Goal: Task Accomplishment & Management: Manage account settings

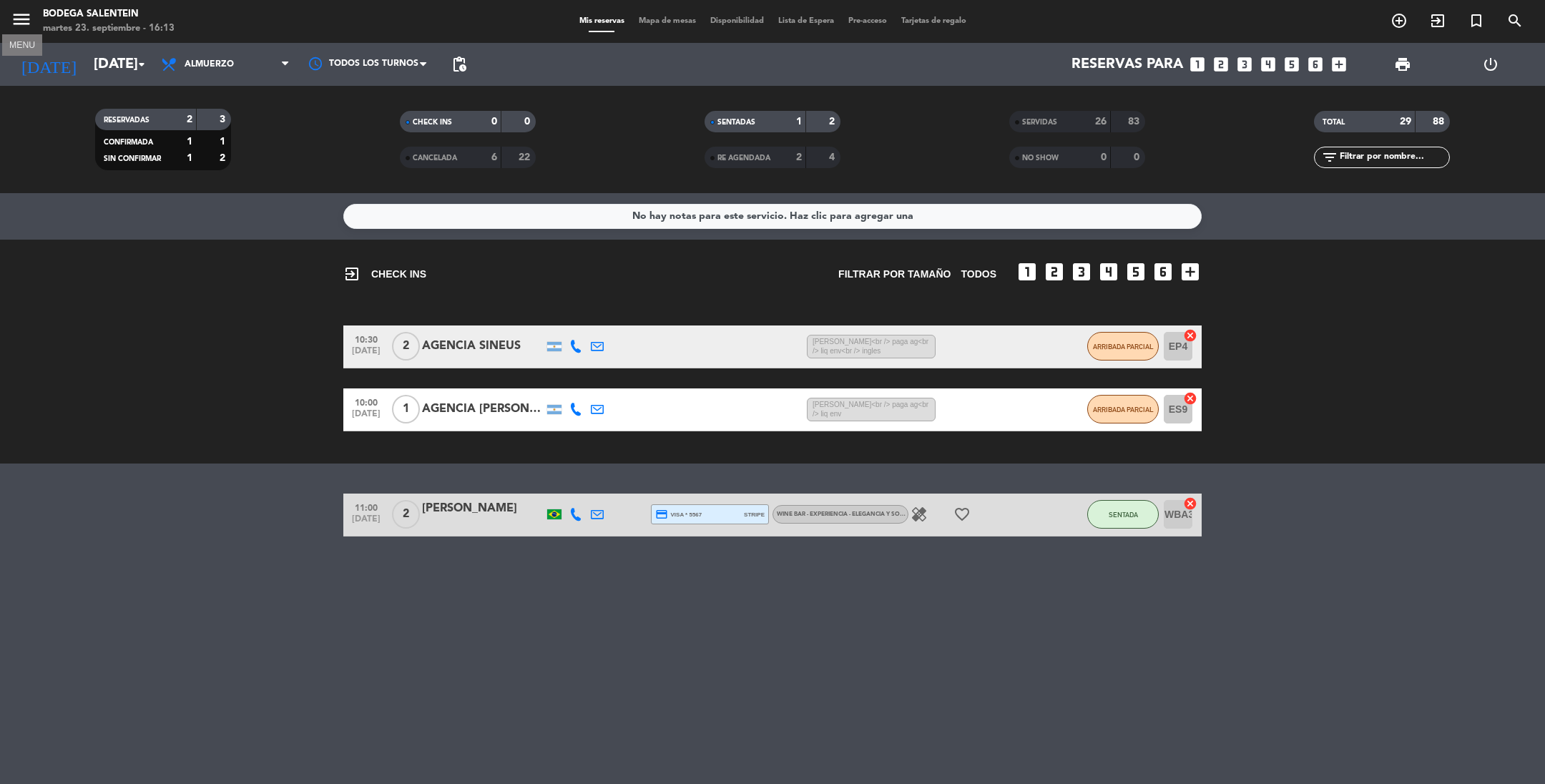
click at [22, 11] on icon "menu" at bounding box center [21, 19] width 21 height 21
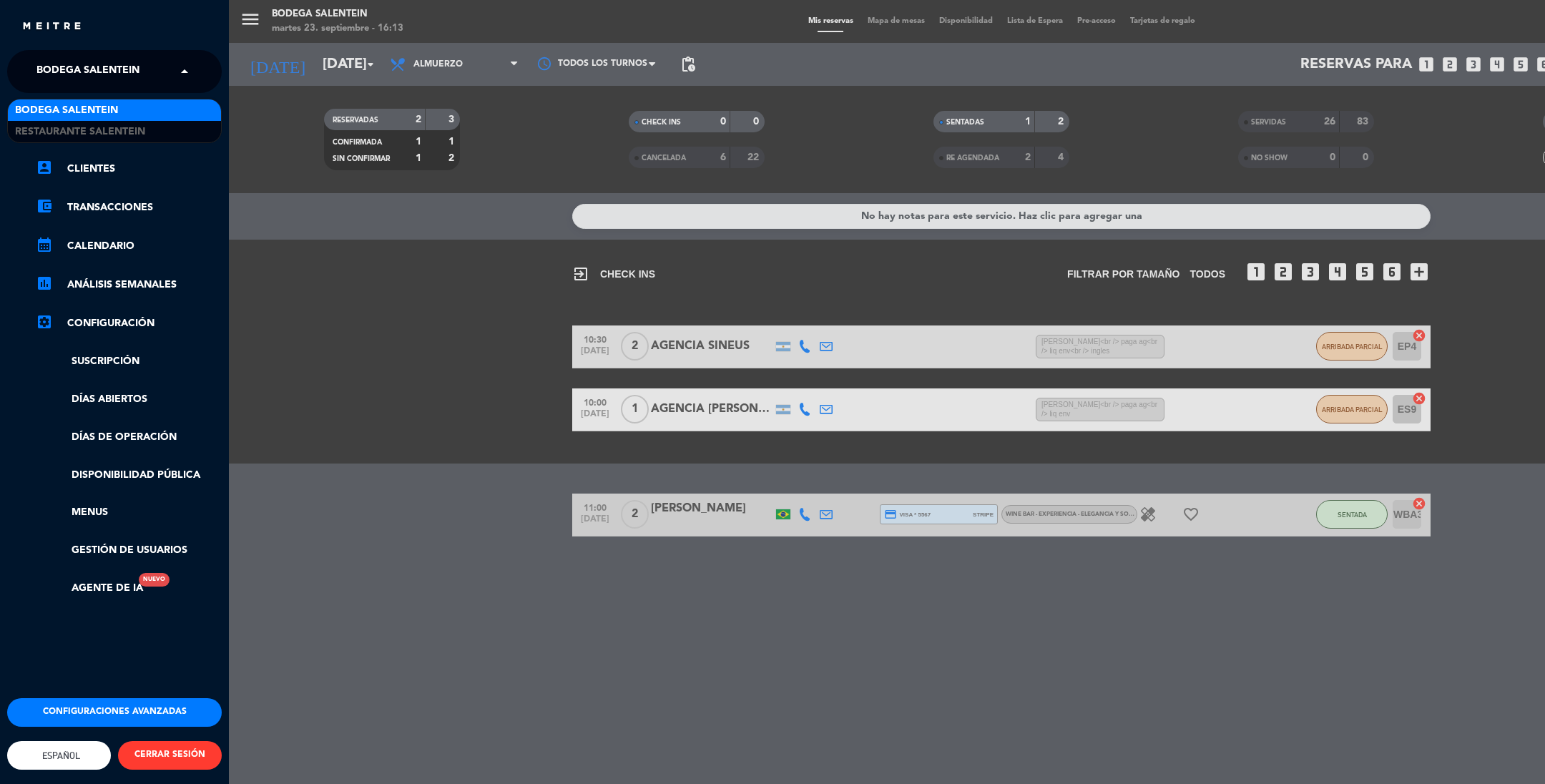
click at [77, 64] on span "Bodega Salentein" at bounding box center [88, 71] width 103 height 30
click at [90, 130] on span "Restaurante Salentein" at bounding box center [80, 131] width 130 height 16
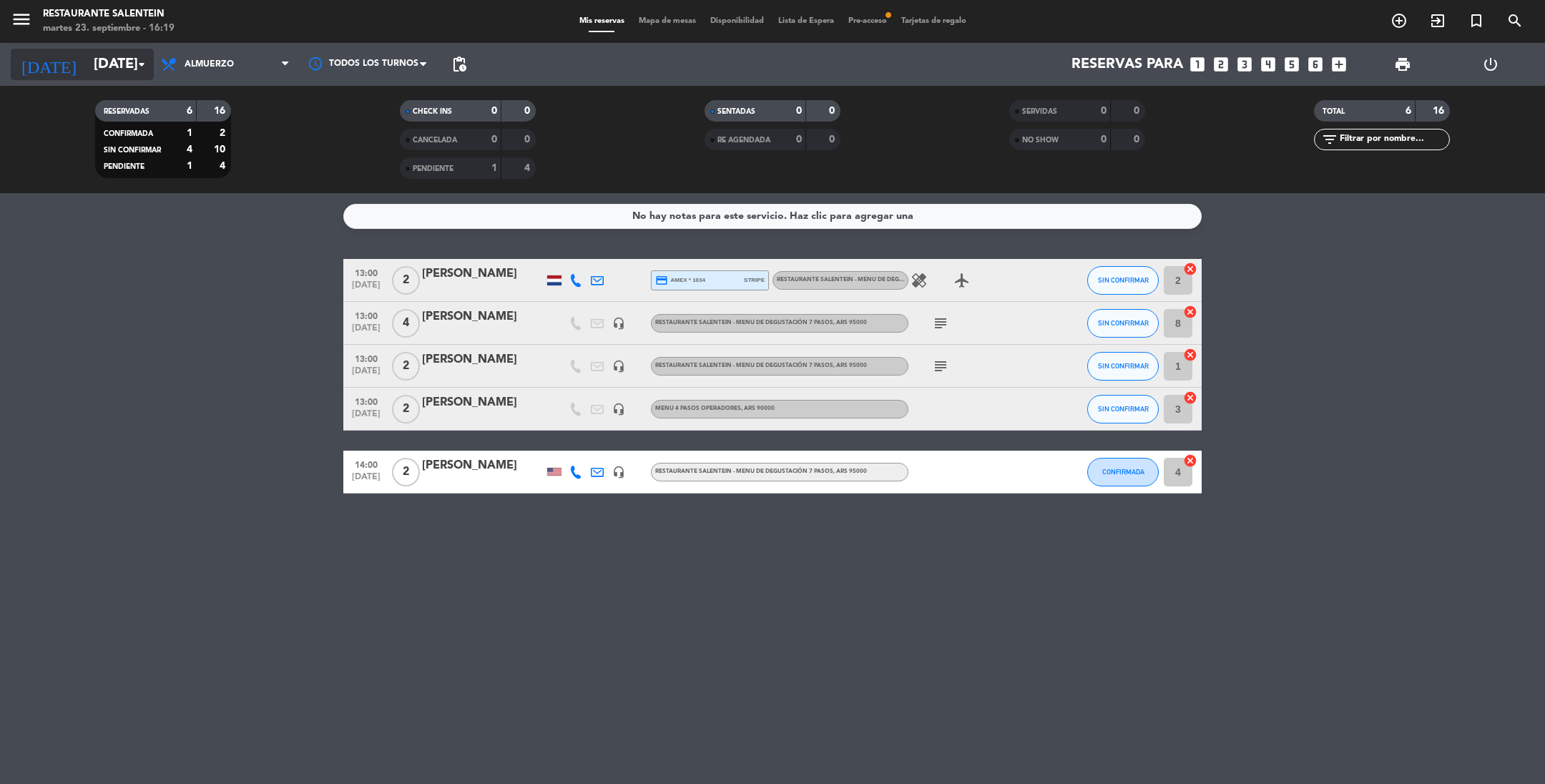
click at [90, 62] on input "[DATE]" at bounding box center [177, 64] width 182 height 31
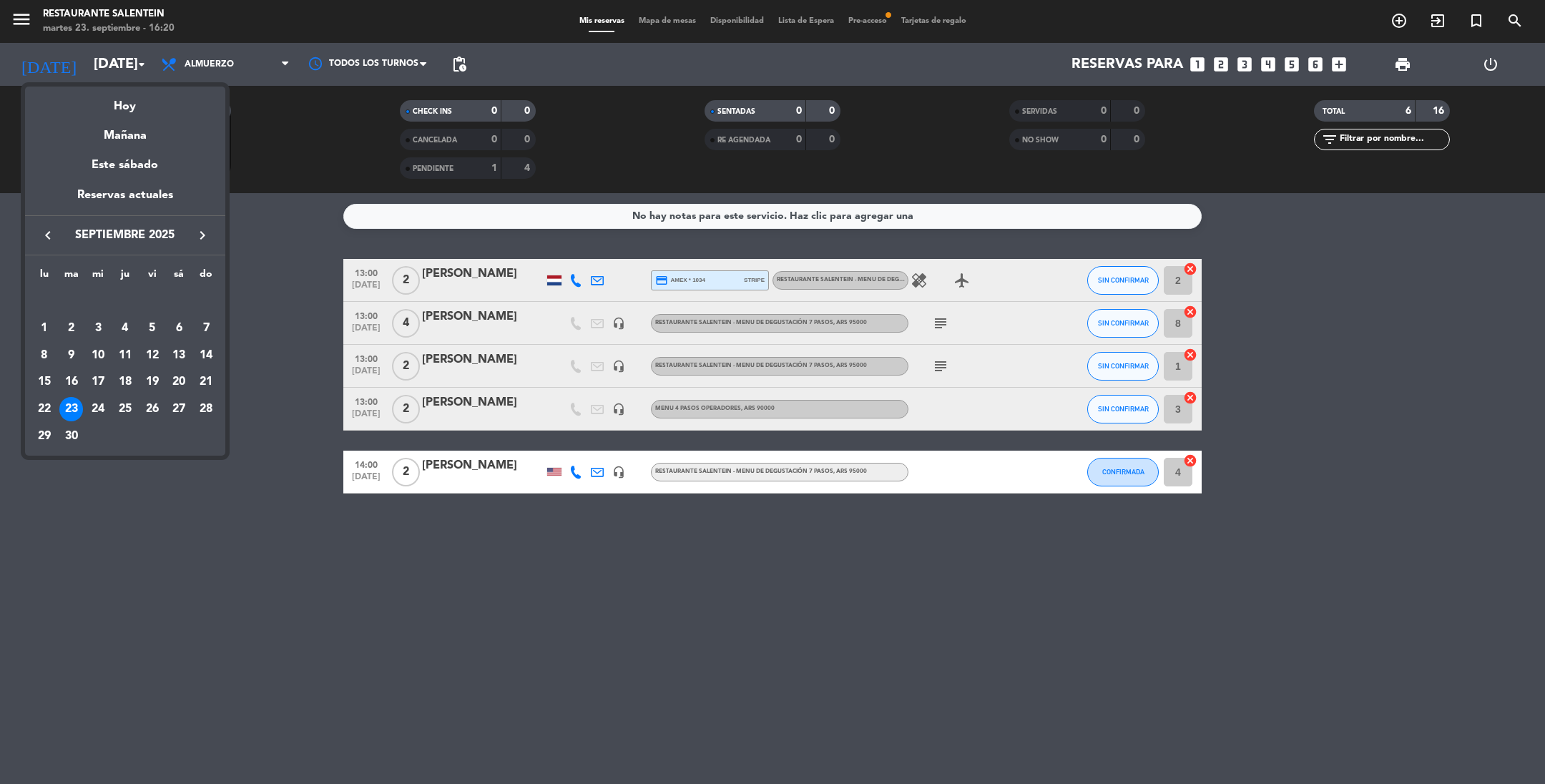
click at [199, 241] on icon "keyboard_arrow_right" at bounding box center [202, 235] width 17 height 17
click at [200, 355] on div "16" at bounding box center [206, 356] width 25 height 25
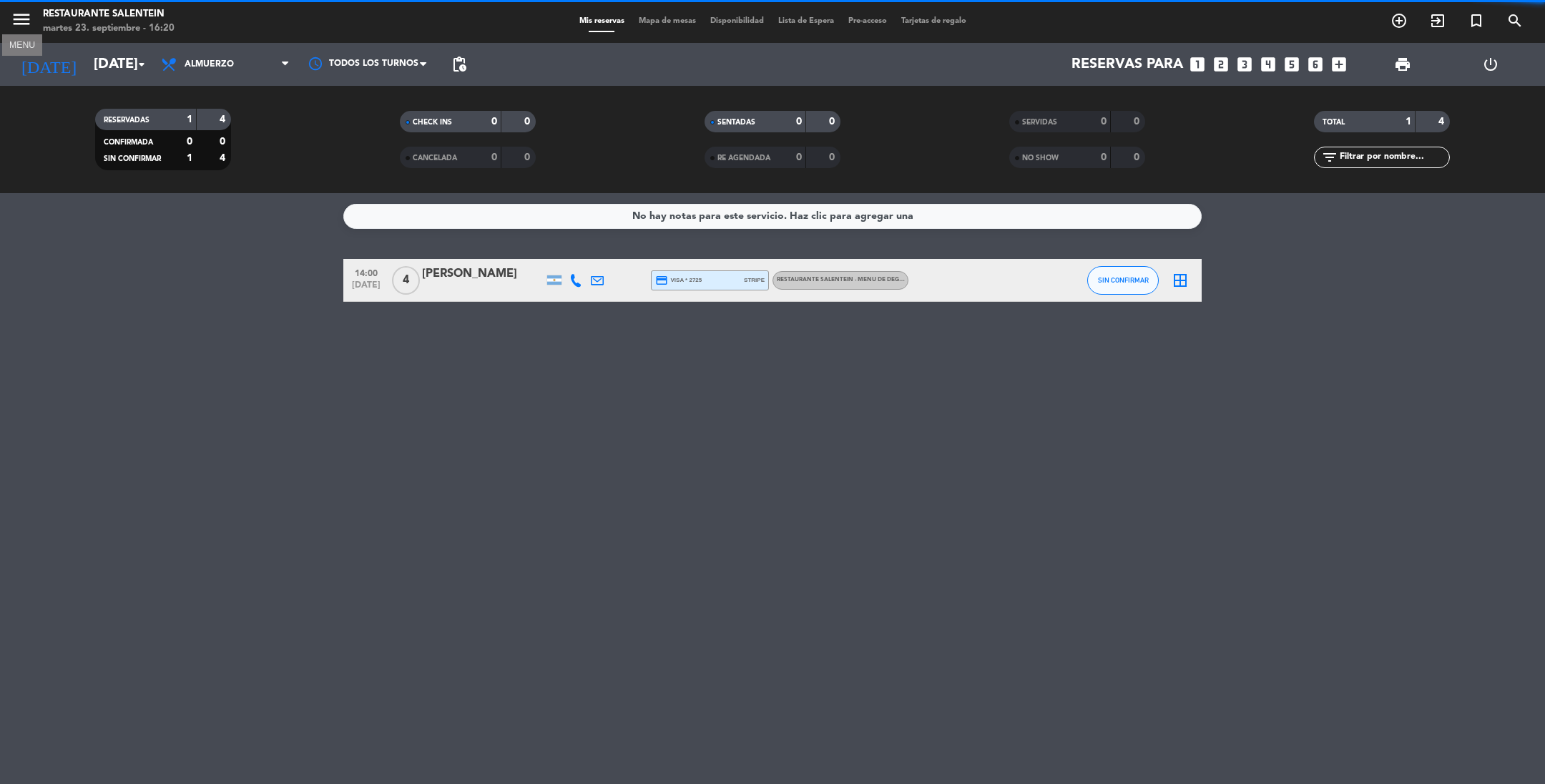
click at [22, 20] on icon "menu" at bounding box center [21, 19] width 21 height 21
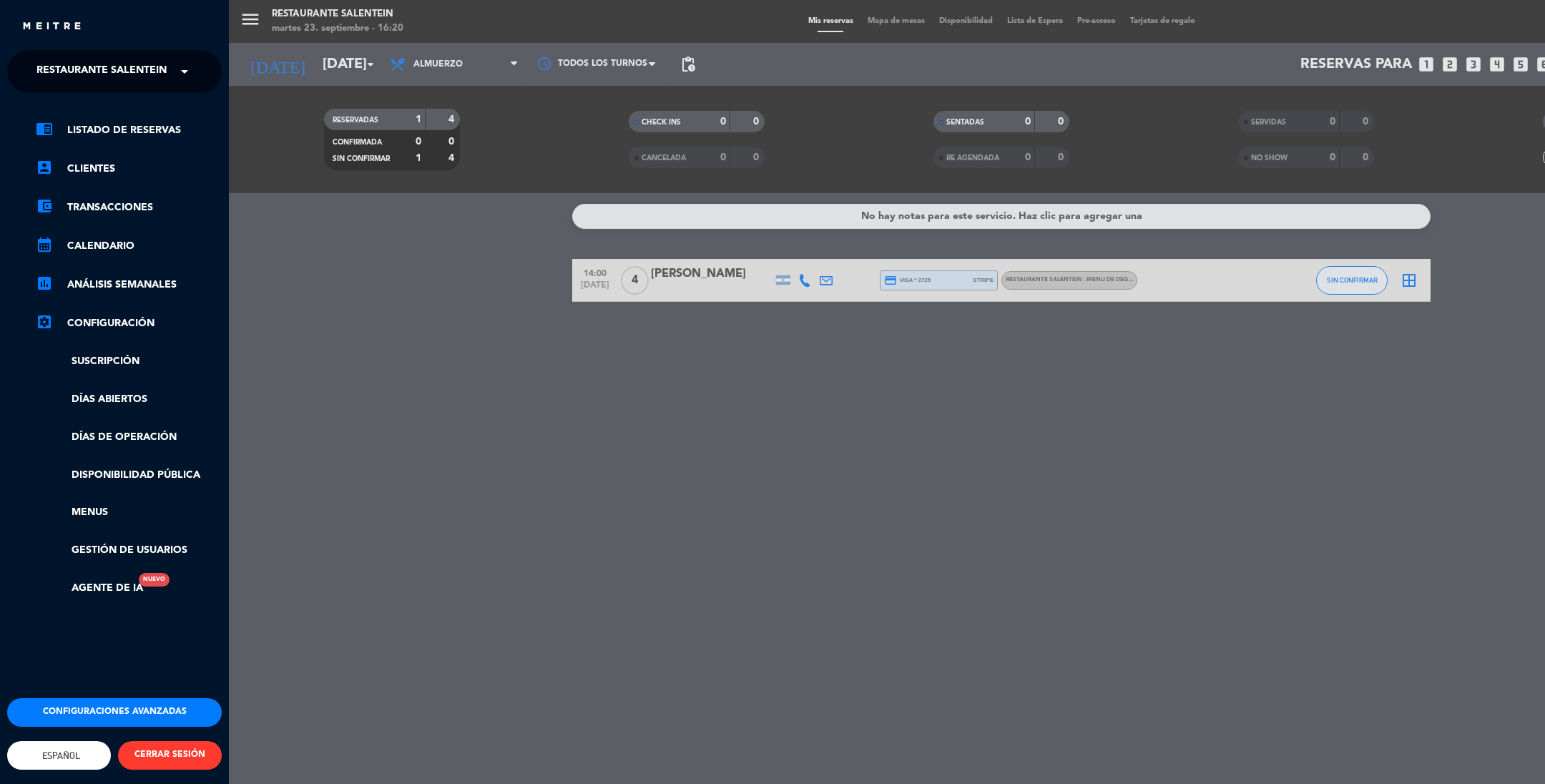
click at [60, 74] on span "Restaurante Salentein" at bounding box center [102, 71] width 130 height 30
click at [62, 116] on span "Bodega Salentein" at bounding box center [67, 110] width 103 height 16
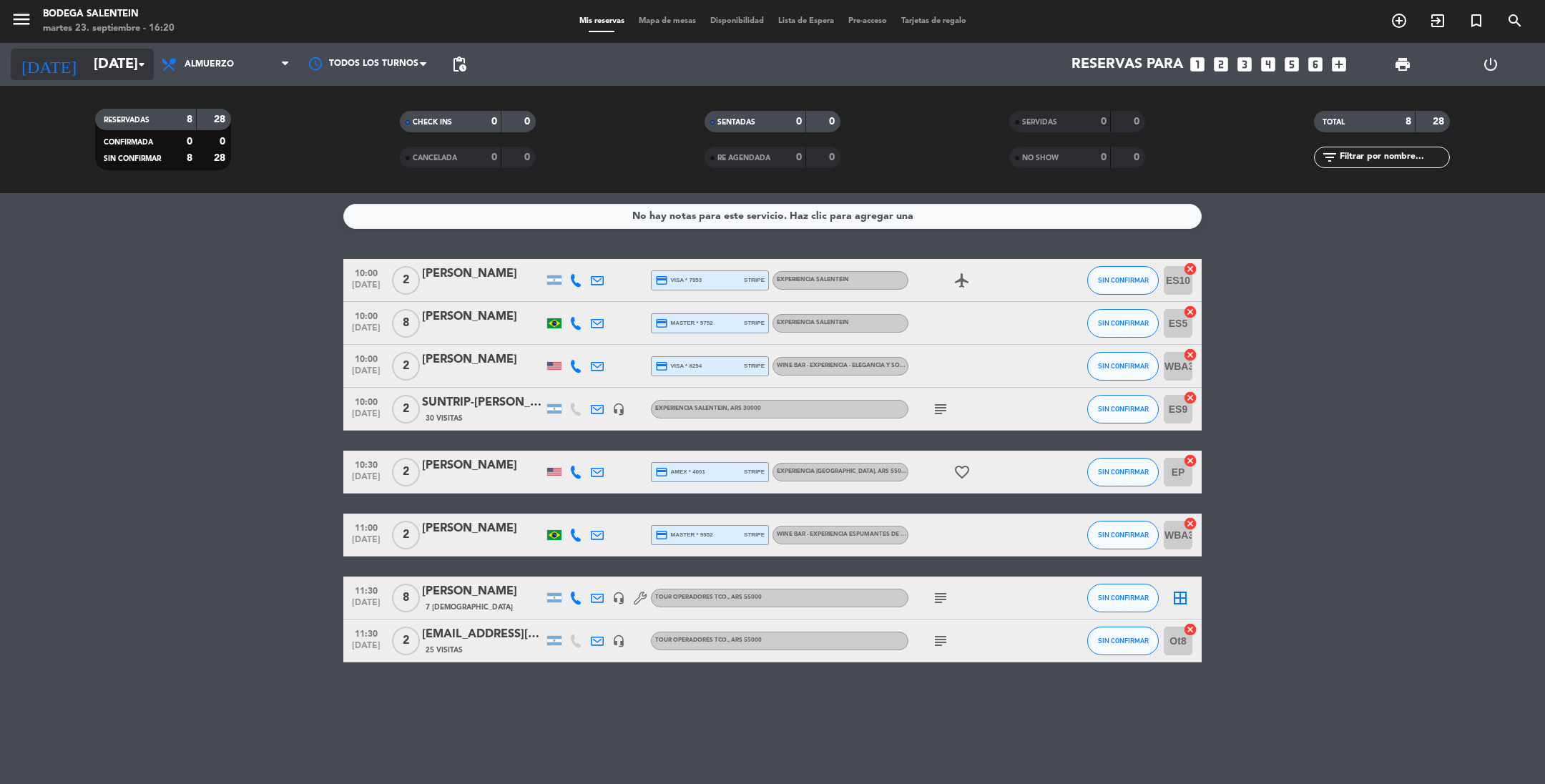
click at [87, 60] on input "[DATE]" at bounding box center [177, 64] width 182 height 31
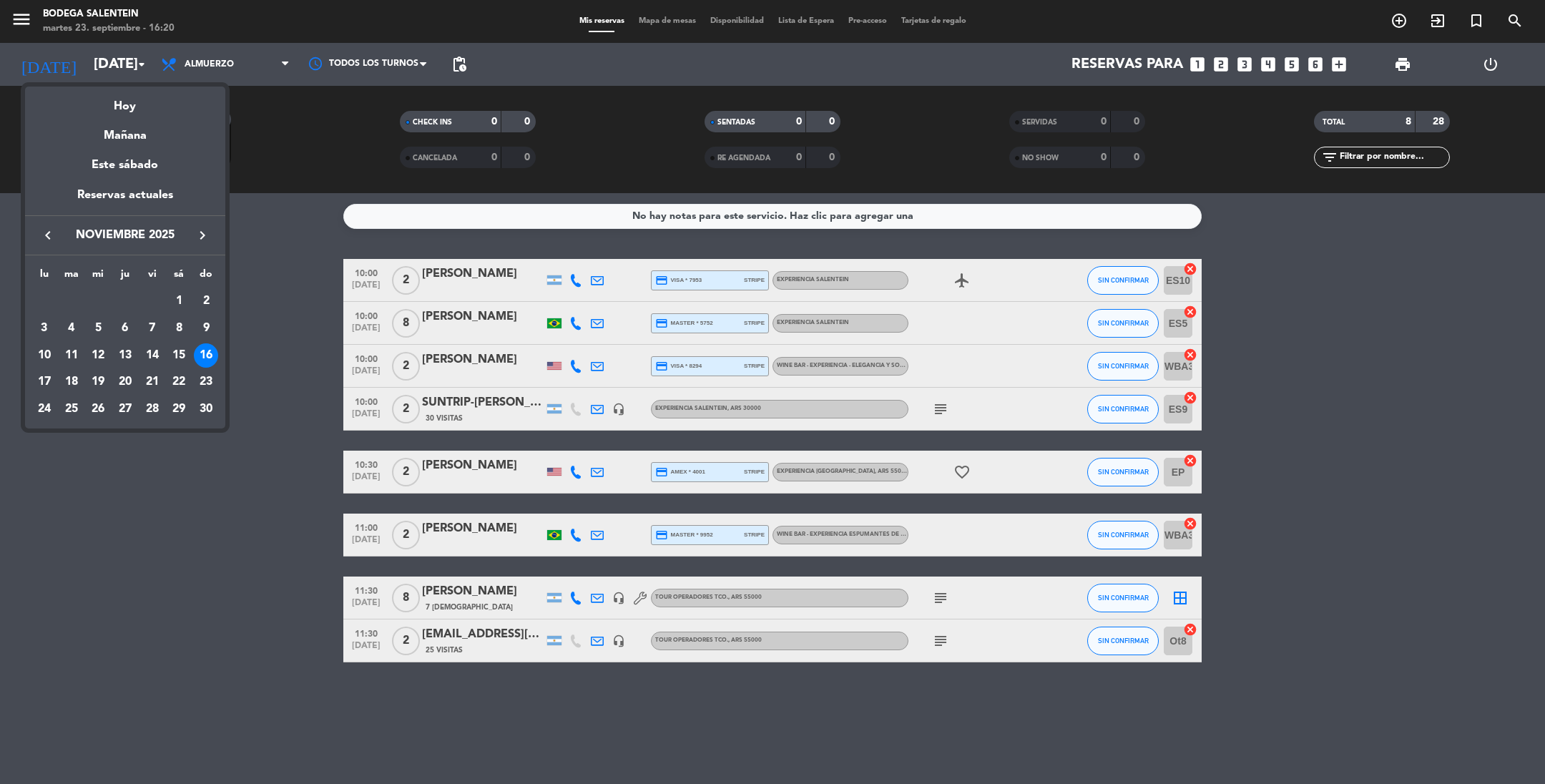
click at [245, 343] on div at bounding box center [772, 392] width 1545 height 784
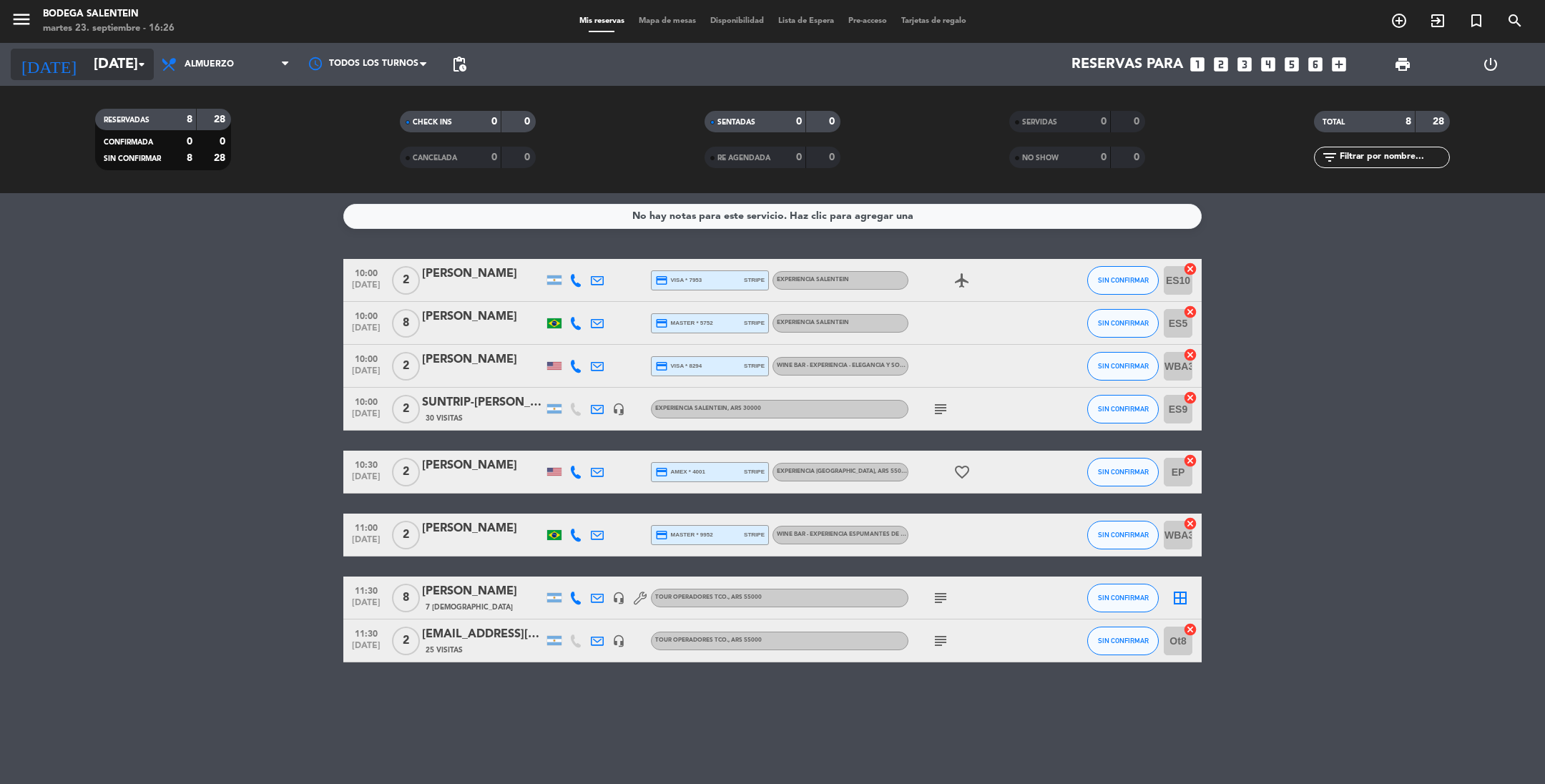
click at [130, 69] on input "[DATE]" at bounding box center [177, 64] width 182 height 31
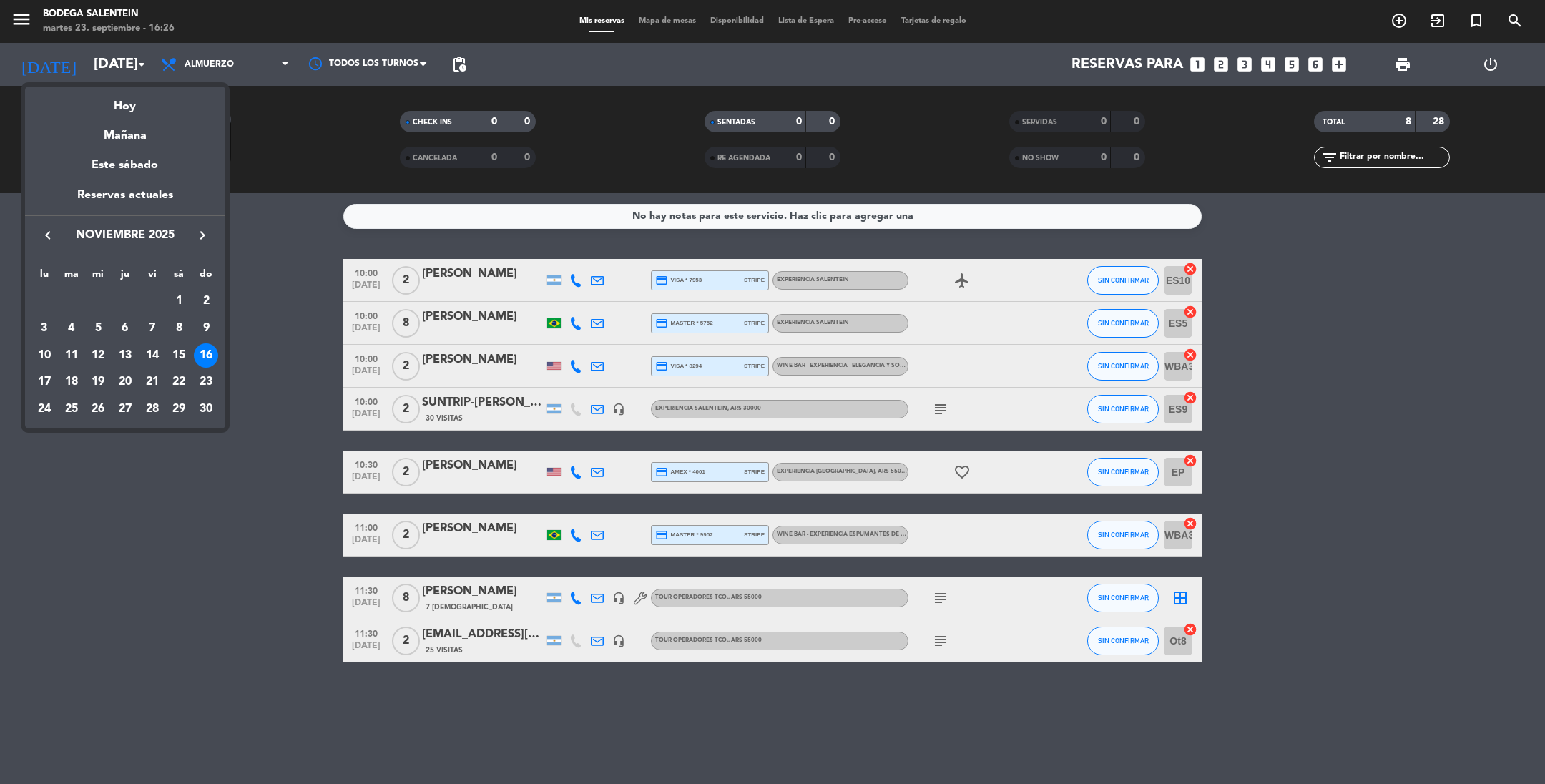
click at [199, 241] on icon "keyboard_arrow_right" at bounding box center [202, 235] width 17 height 17
click at [51, 234] on icon "keyboard_arrow_left" at bounding box center [48, 235] width 17 height 17
click at [49, 237] on icon "keyboard_arrow_left" at bounding box center [48, 235] width 17 height 17
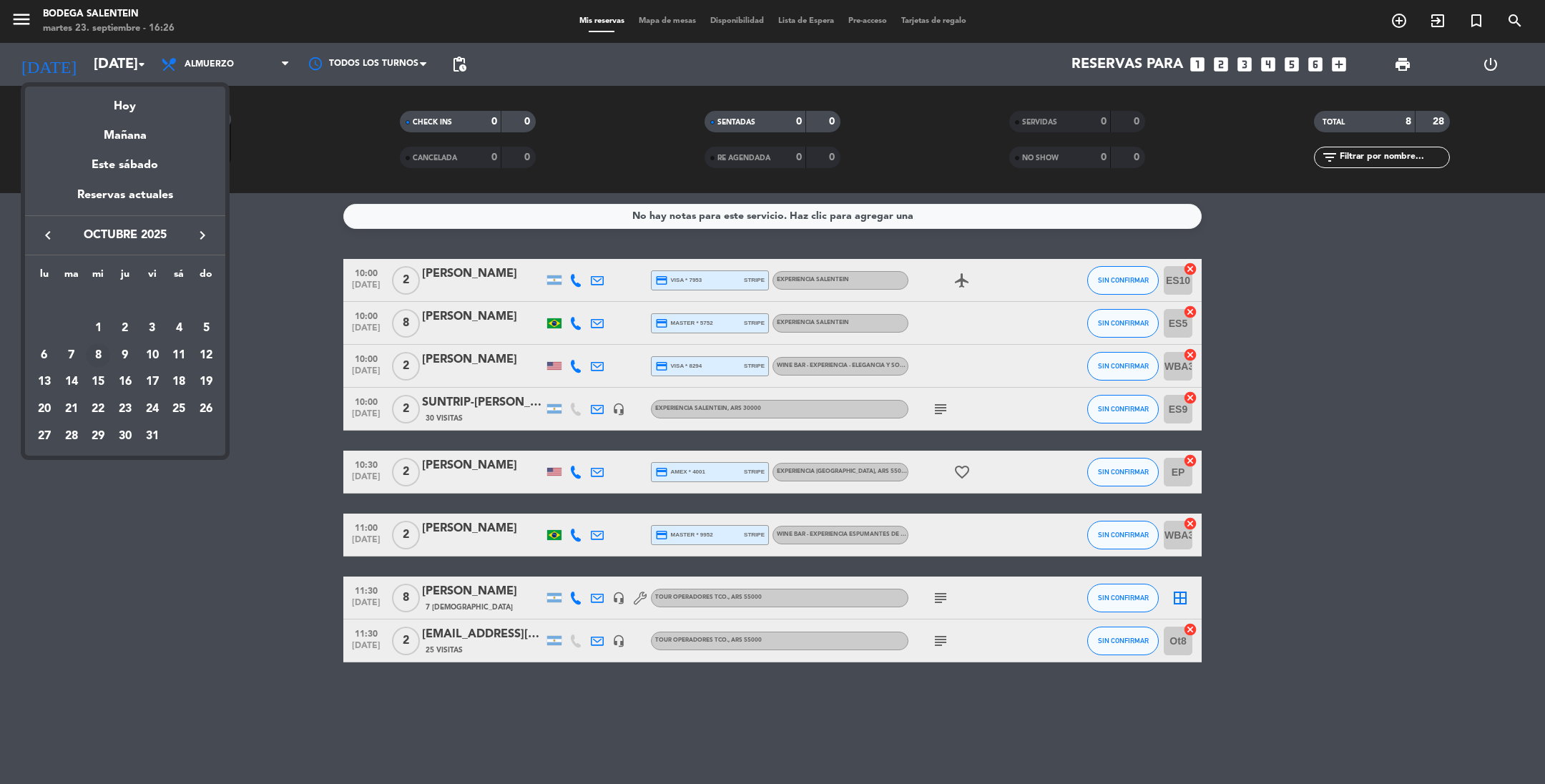
click at [101, 357] on div "8" at bounding box center [98, 356] width 25 height 25
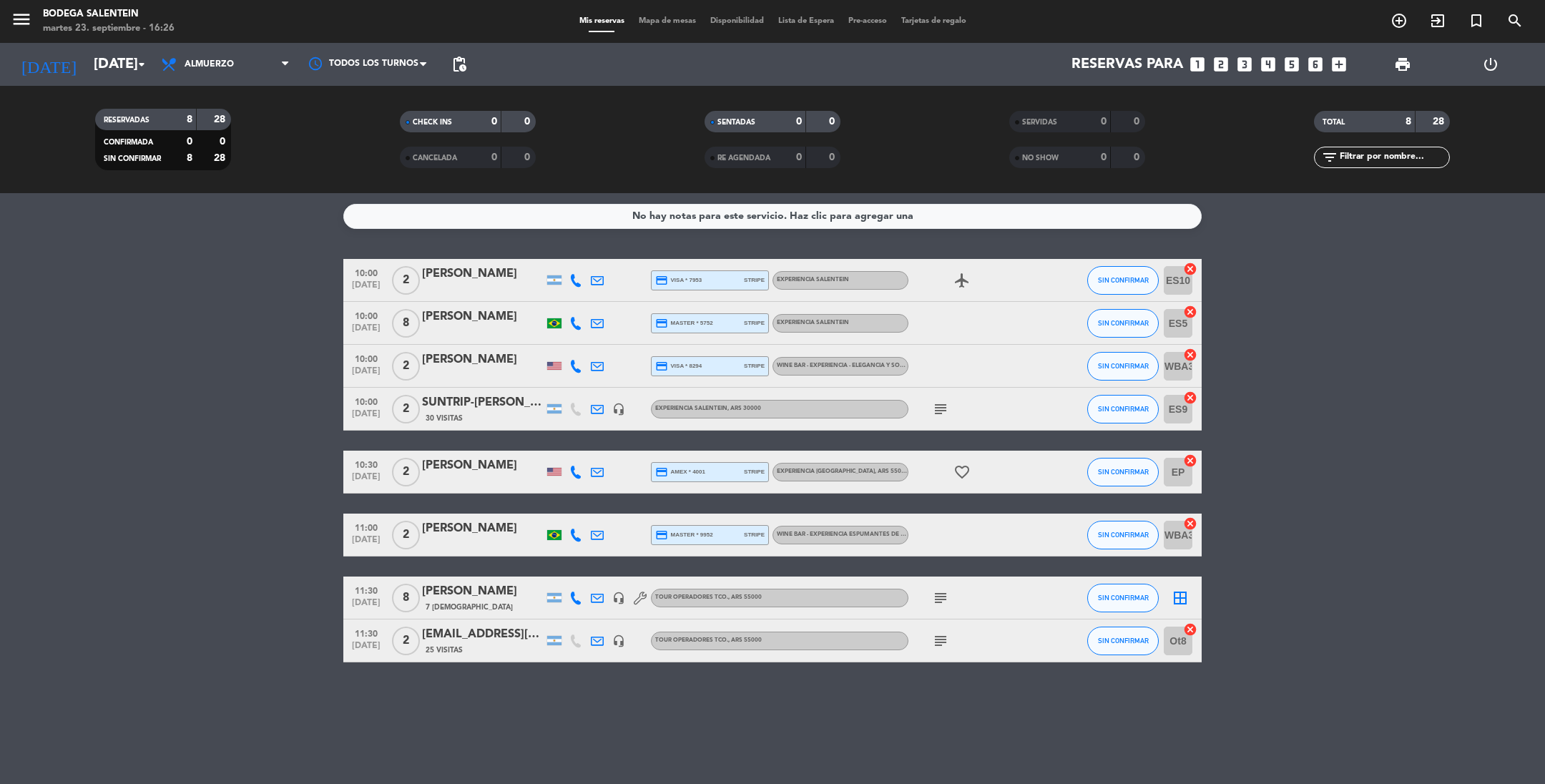
type input "[DATE]"
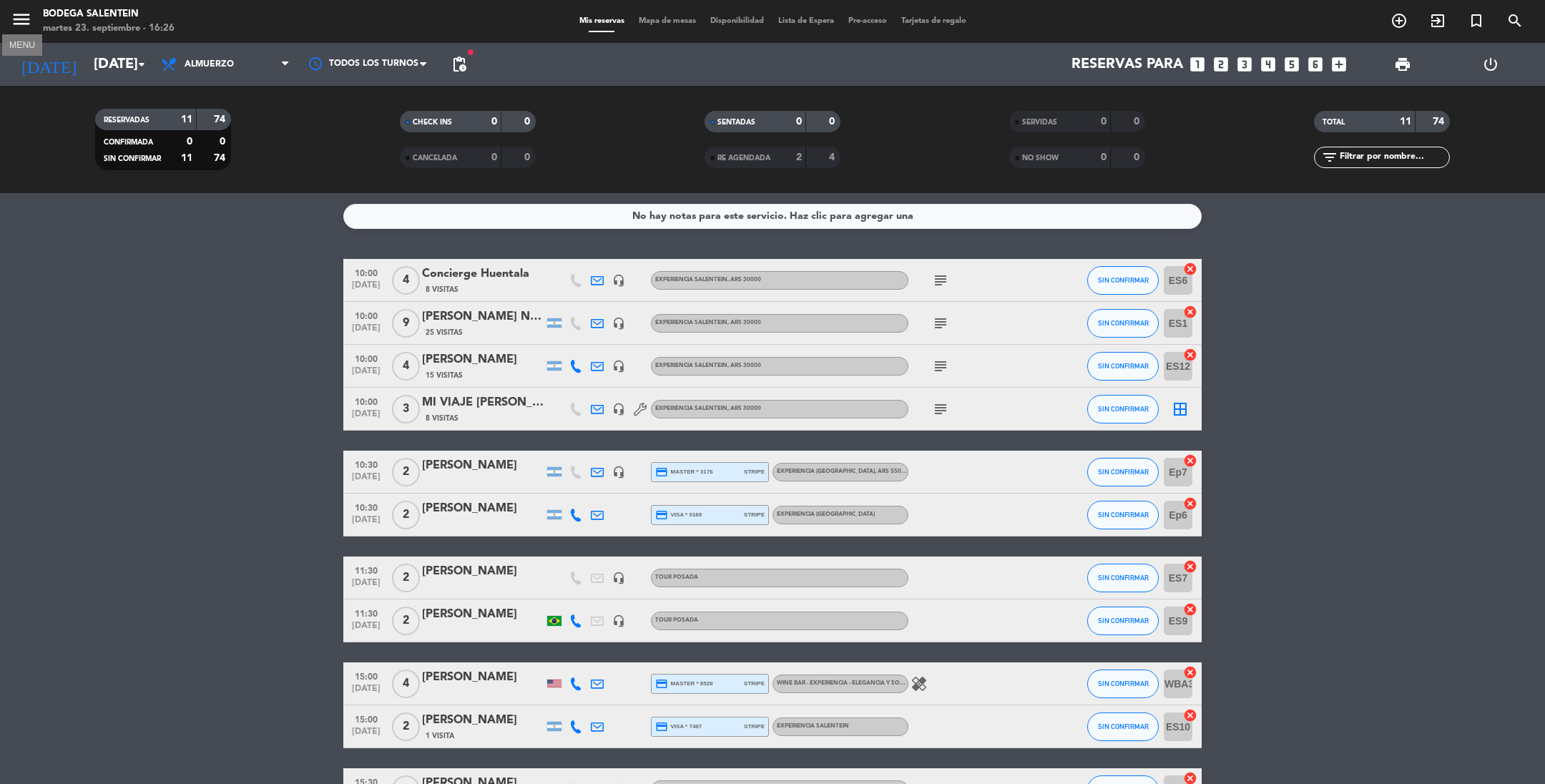
click at [20, 22] on icon "menu" at bounding box center [21, 19] width 21 height 21
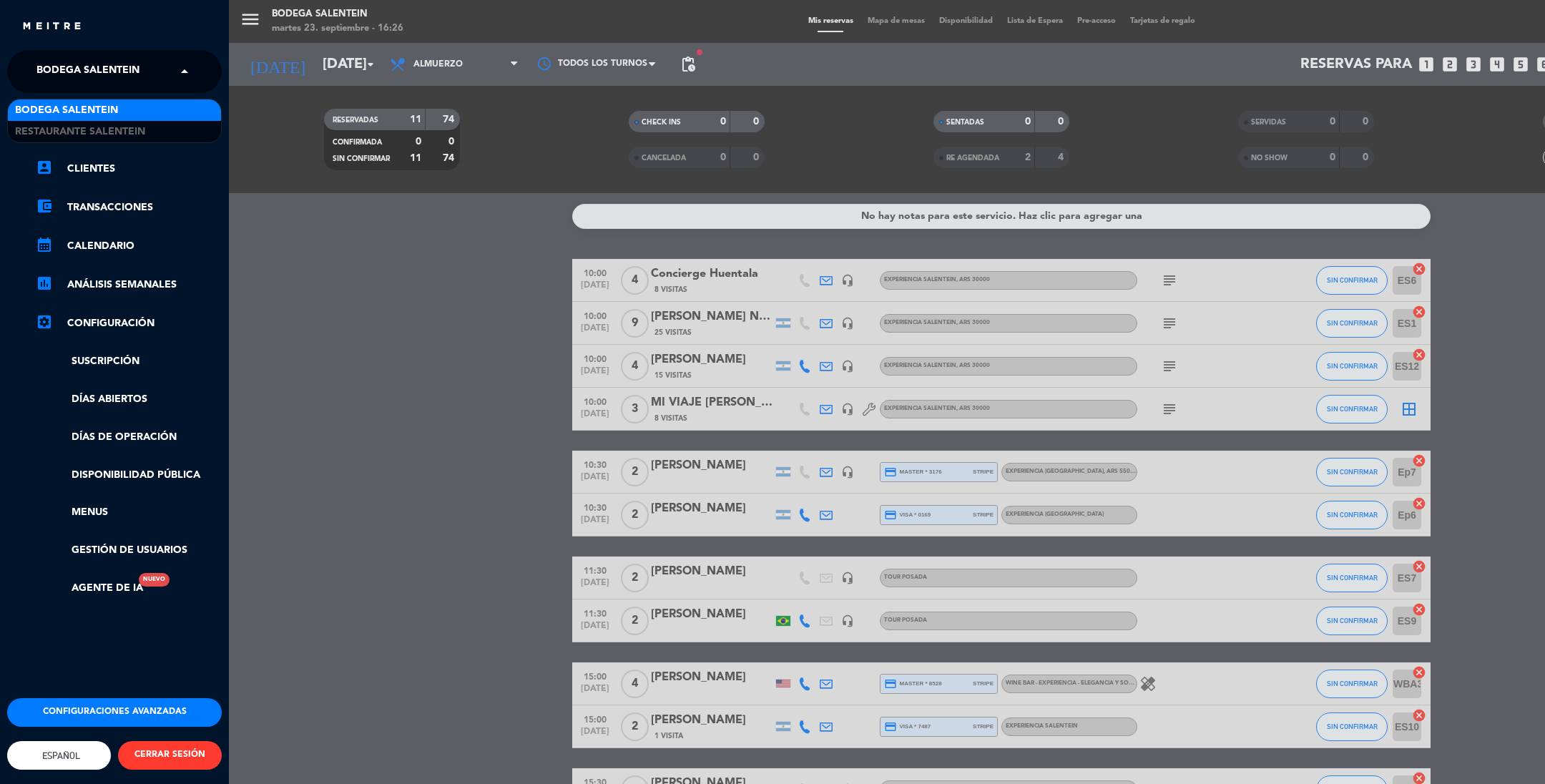
click at [60, 60] on span "Bodega Salentein" at bounding box center [88, 71] width 103 height 30
click at [62, 123] on span "Restaurante Salentein" at bounding box center [80, 131] width 130 height 16
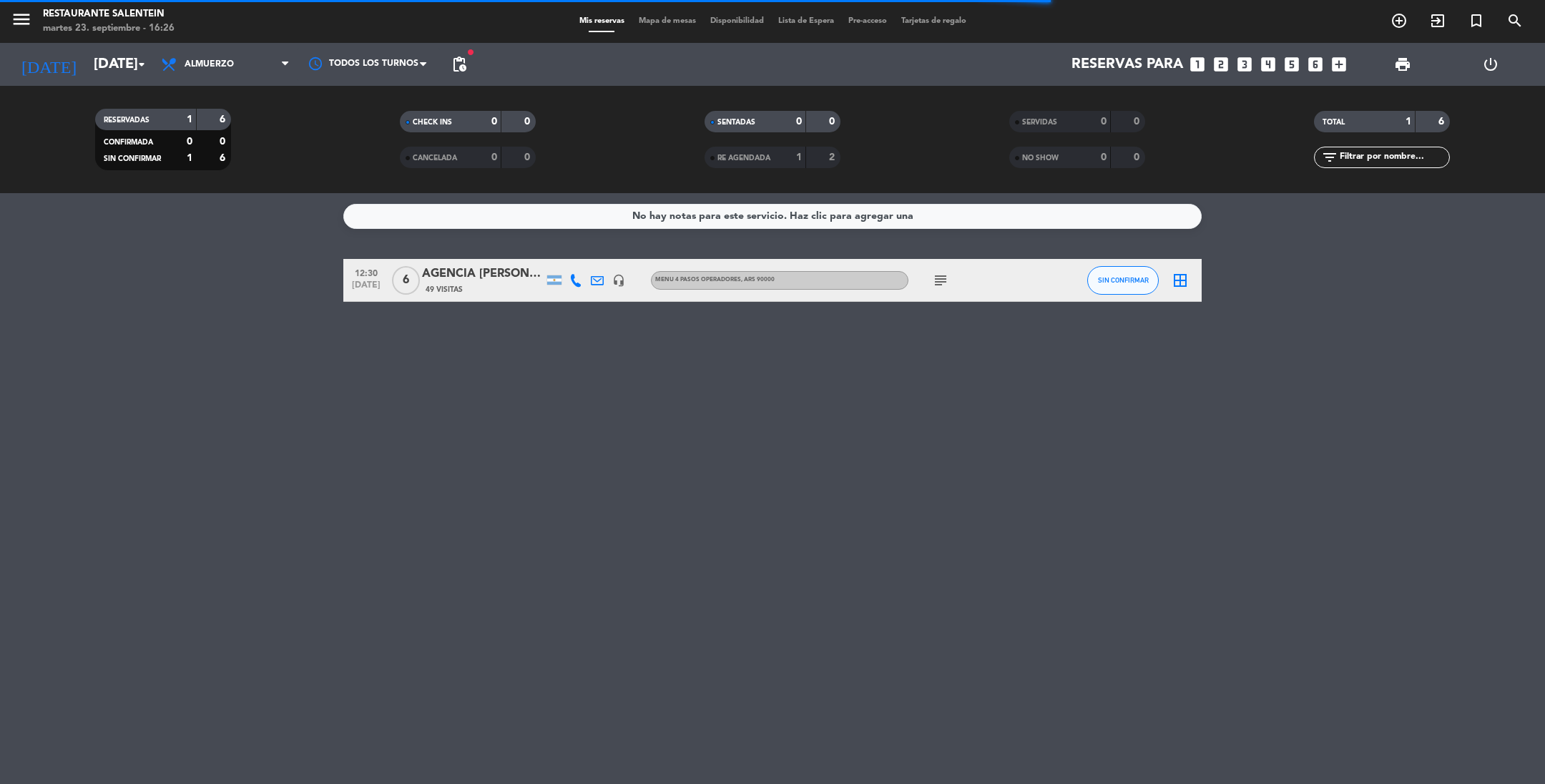
click at [942, 277] on icon "subject" at bounding box center [940, 280] width 17 height 17
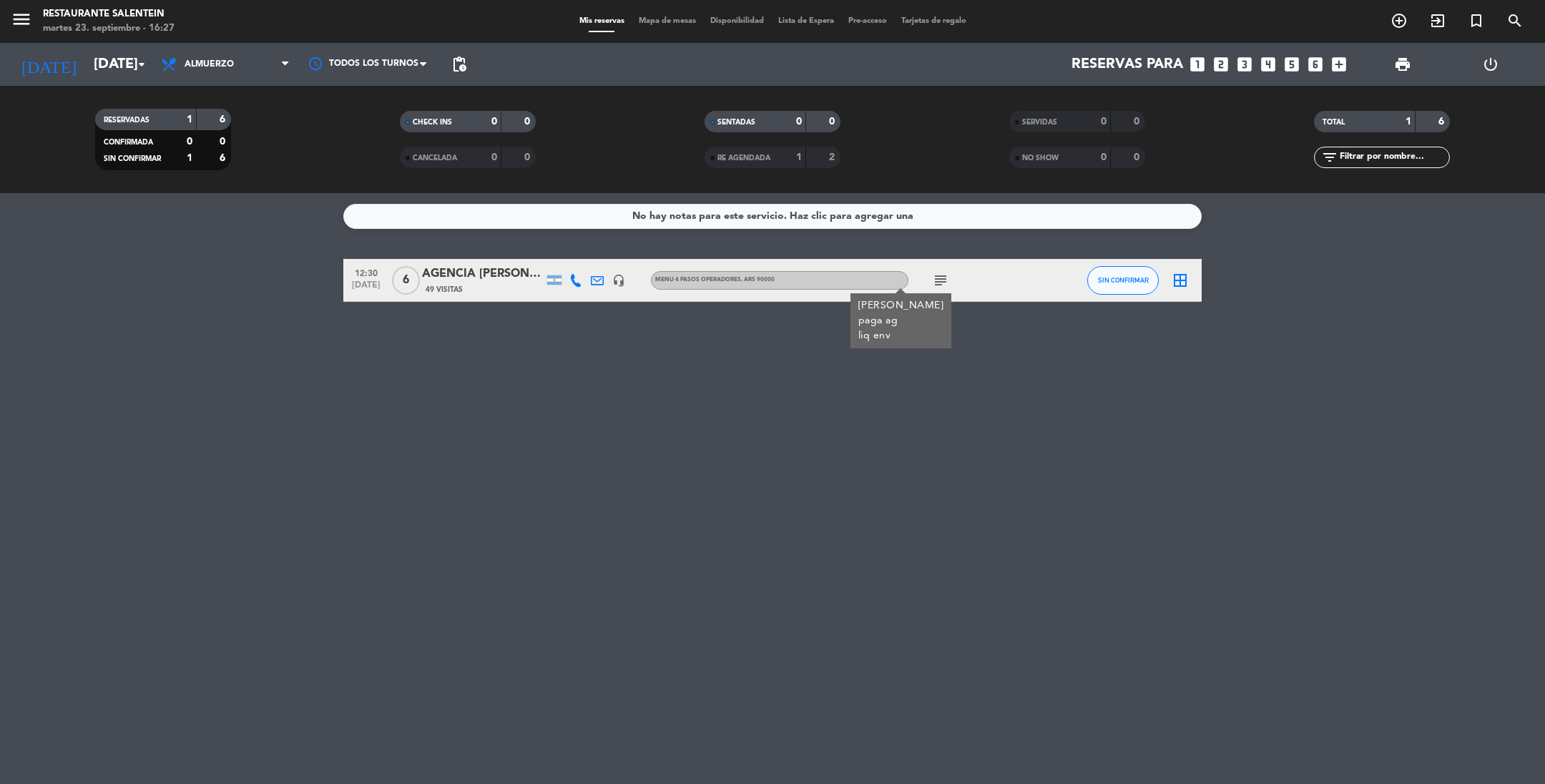
click at [942, 277] on icon "subject" at bounding box center [940, 280] width 17 height 17
click at [94, 73] on input "[DATE]" at bounding box center [177, 64] width 182 height 31
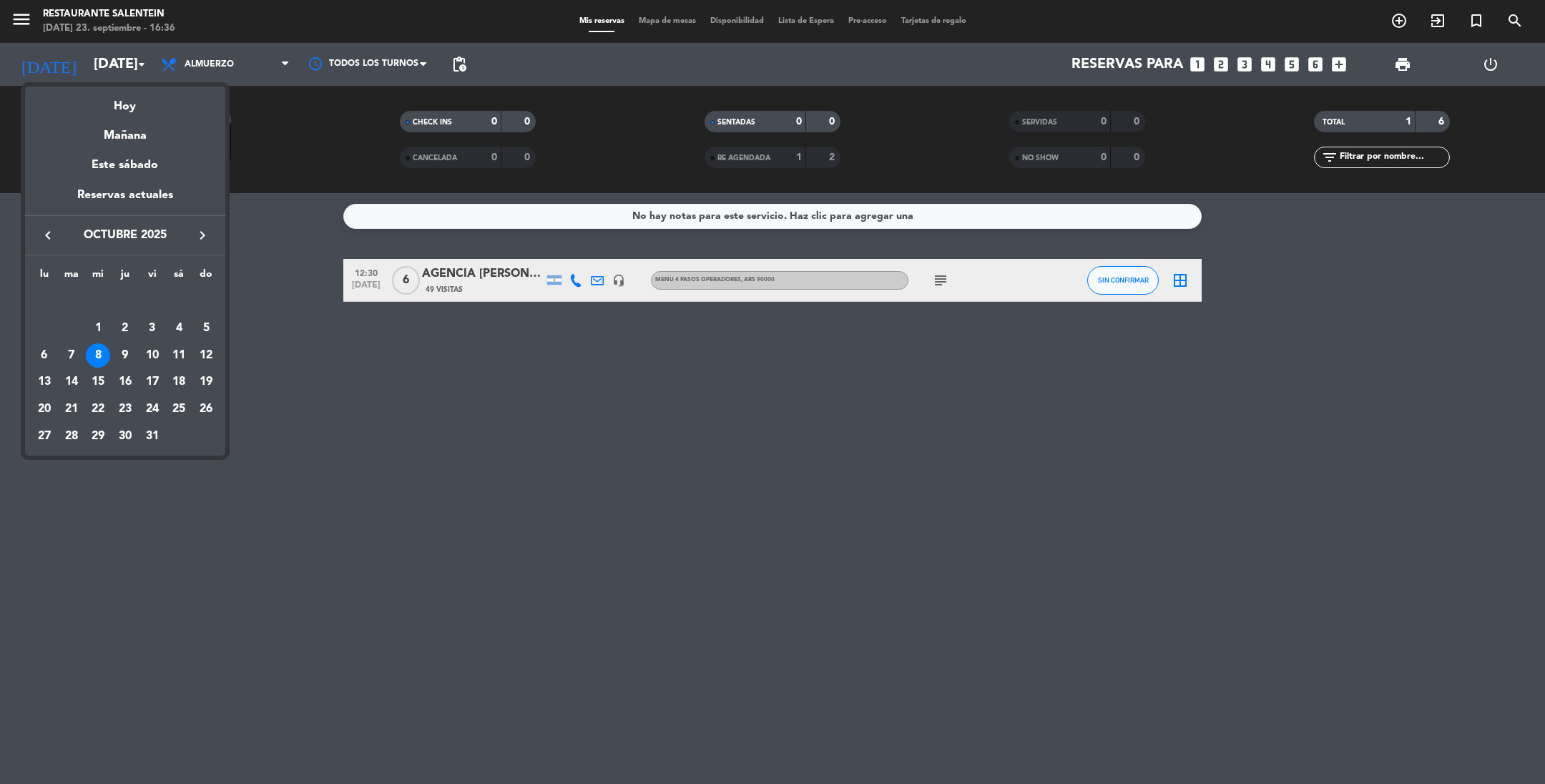
click at [202, 236] on icon "keyboard_arrow_right" at bounding box center [202, 235] width 17 height 17
click at [20, 16] on div at bounding box center [772, 392] width 1545 height 784
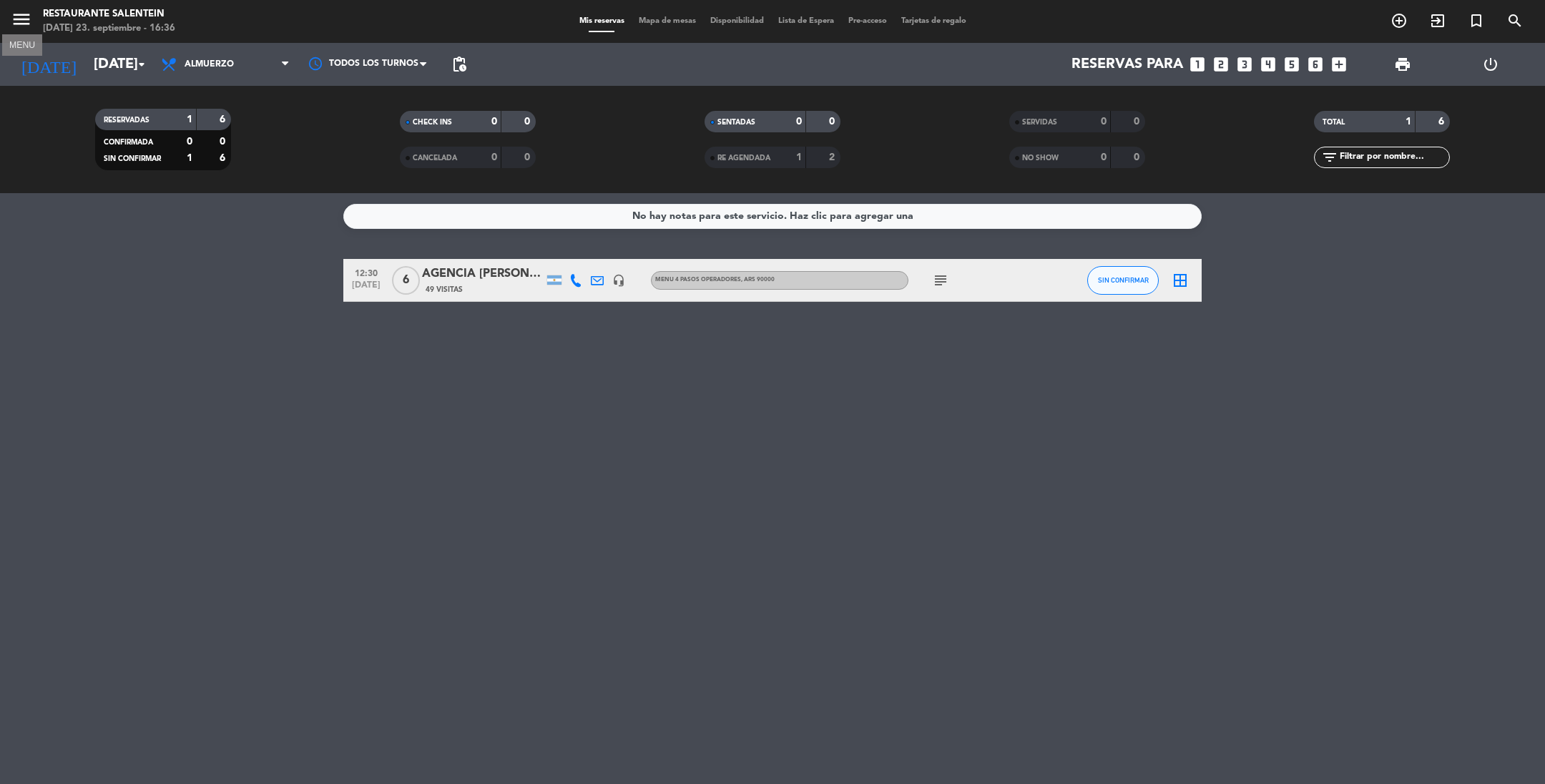
click at [15, 19] on icon "menu" at bounding box center [21, 19] width 21 height 21
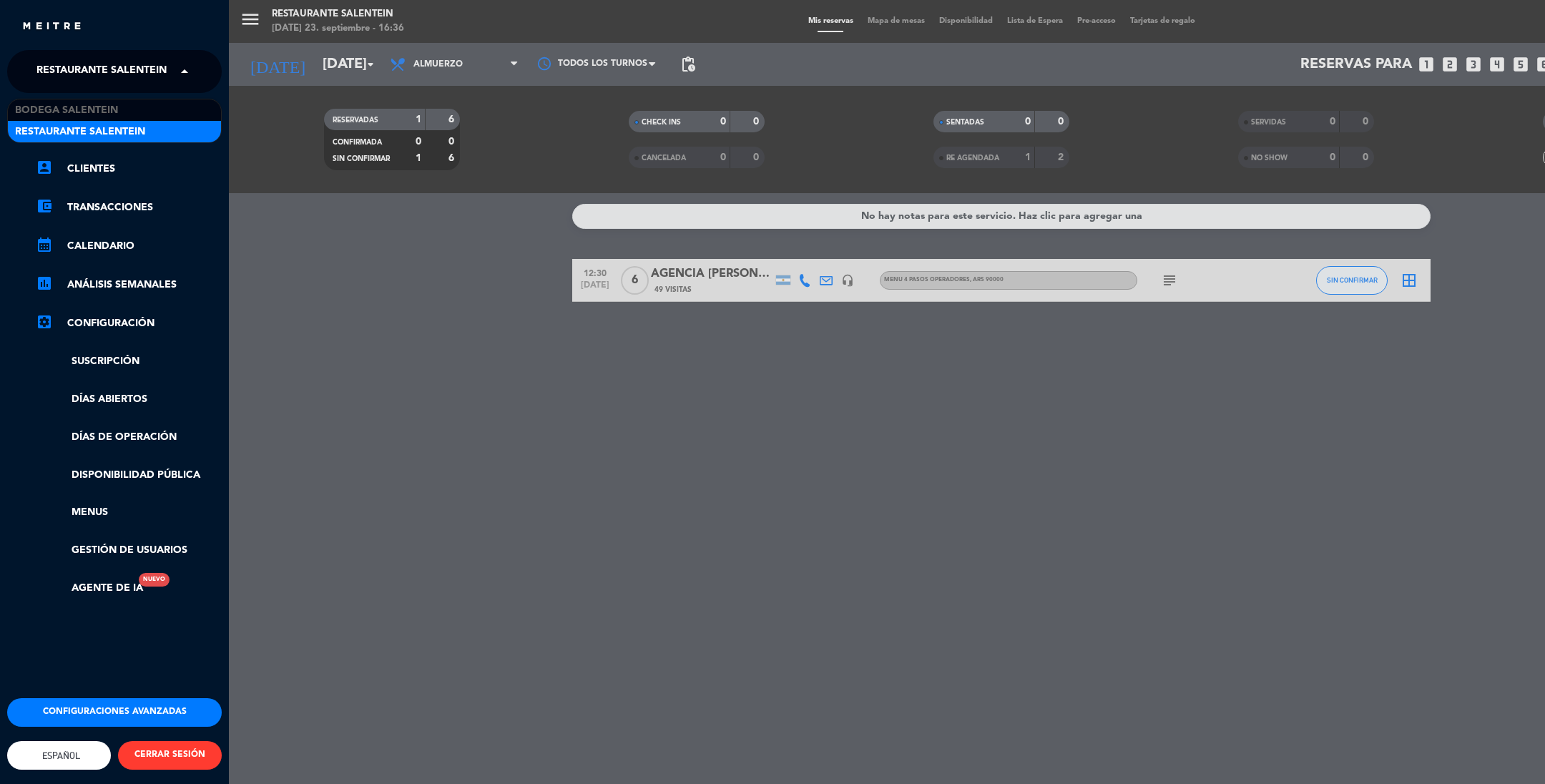
click at [81, 71] on span "Restaurante Salentein" at bounding box center [102, 71] width 130 height 30
click at [75, 108] on span "Bodega Salentein" at bounding box center [67, 110] width 103 height 16
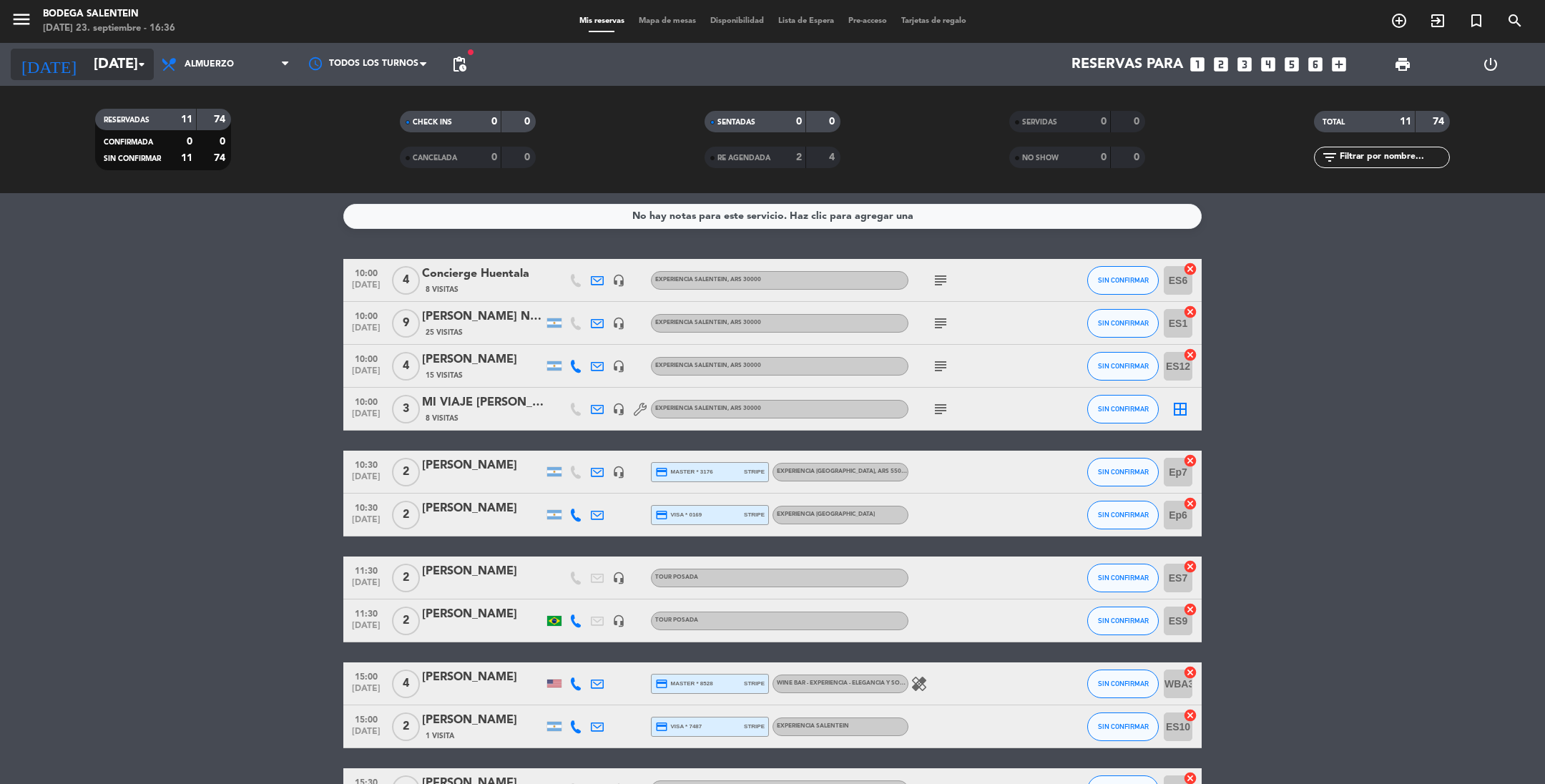
click at [124, 61] on input "[DATE]" at bounding box center [177, 64] width 182 height 31
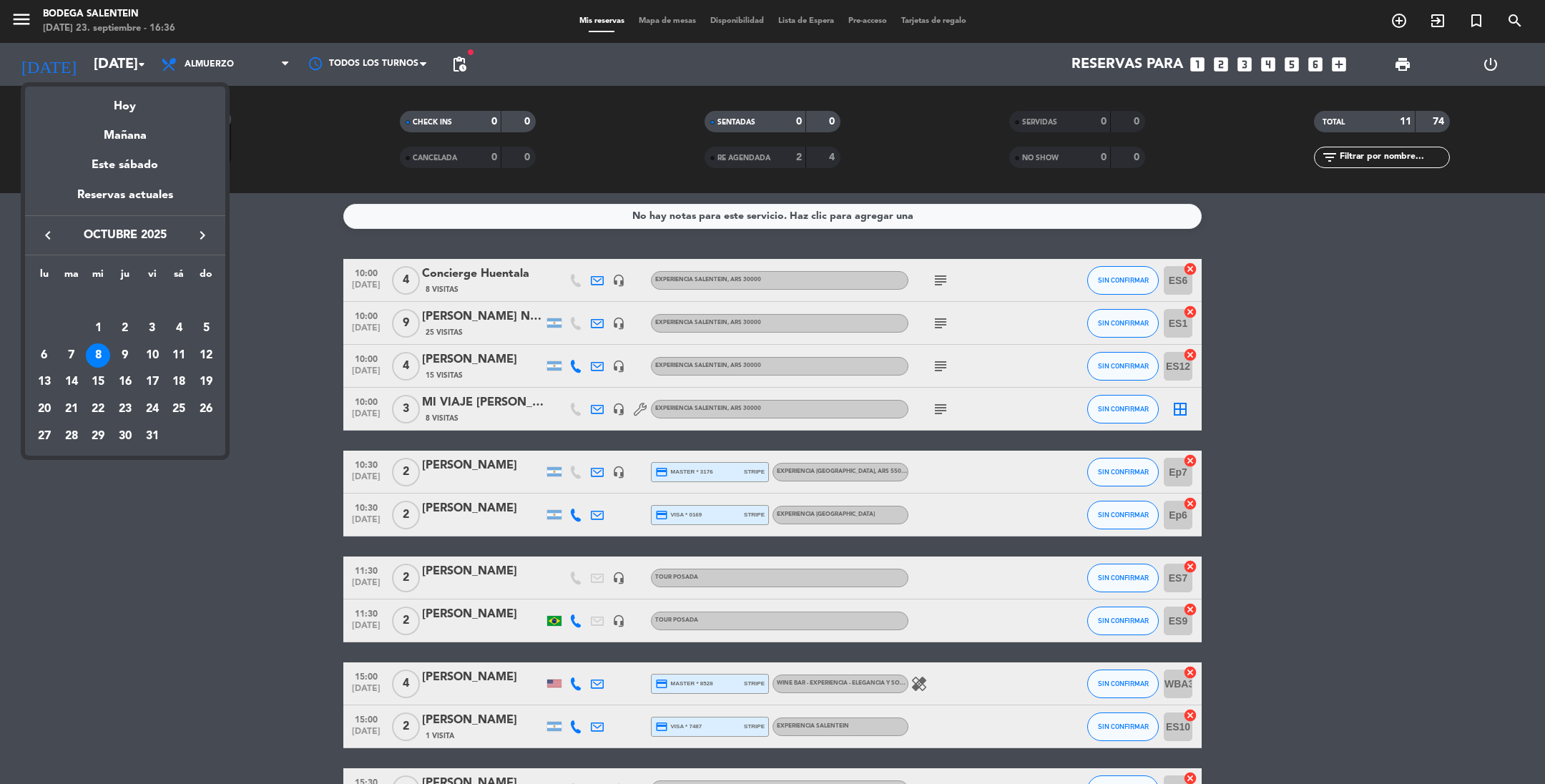
click at [198, 234] on icon "keyboard_arrow_right" at bounding box center [202, 235] width 17 height 17
click at [1399, 21] on div at bounding box center [772, 392] width 1545 height 784
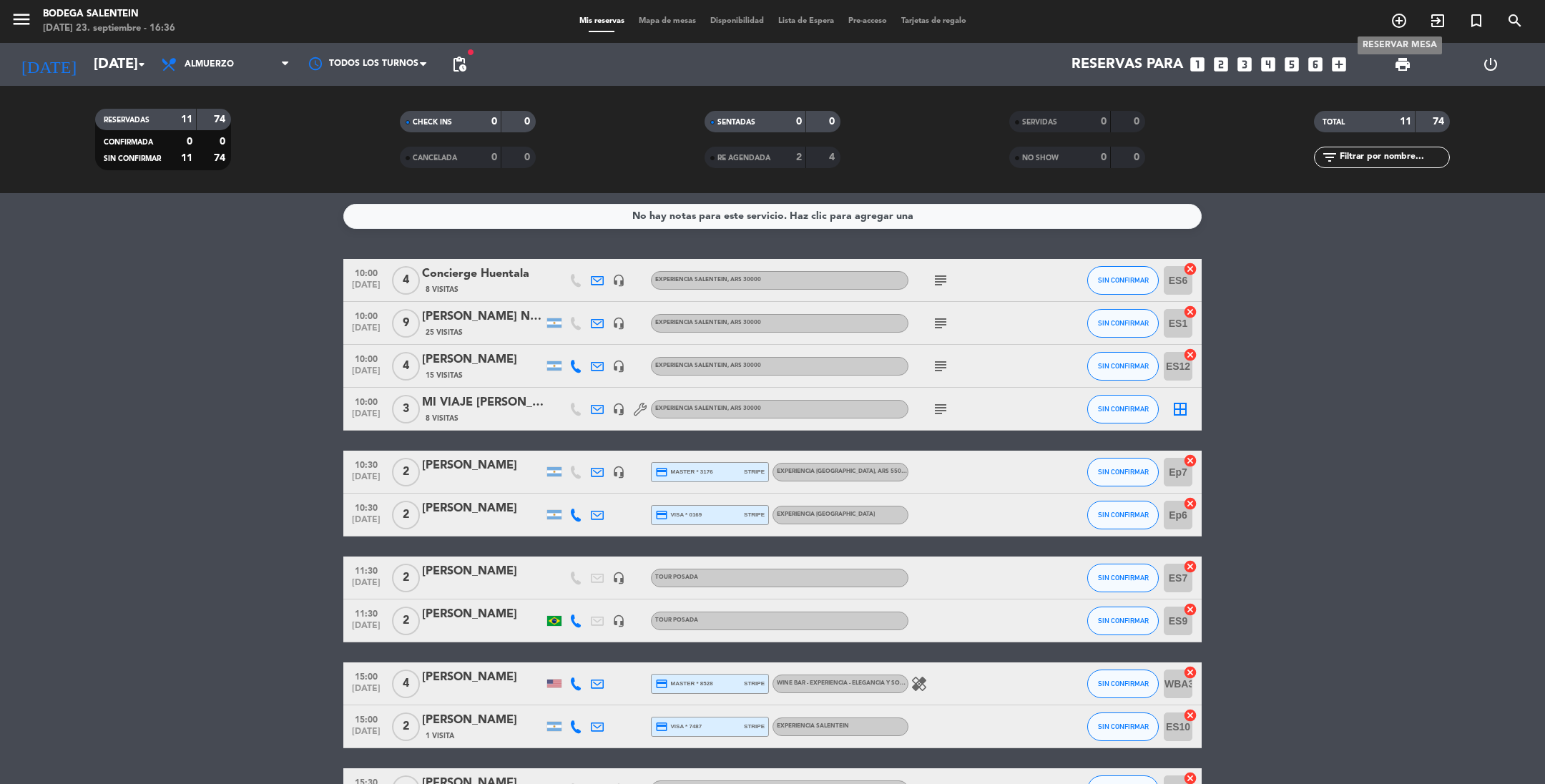
click at [1399, 21] on icon "add_circle_outline" at bounding box center [1399, 21] width 17 height 17
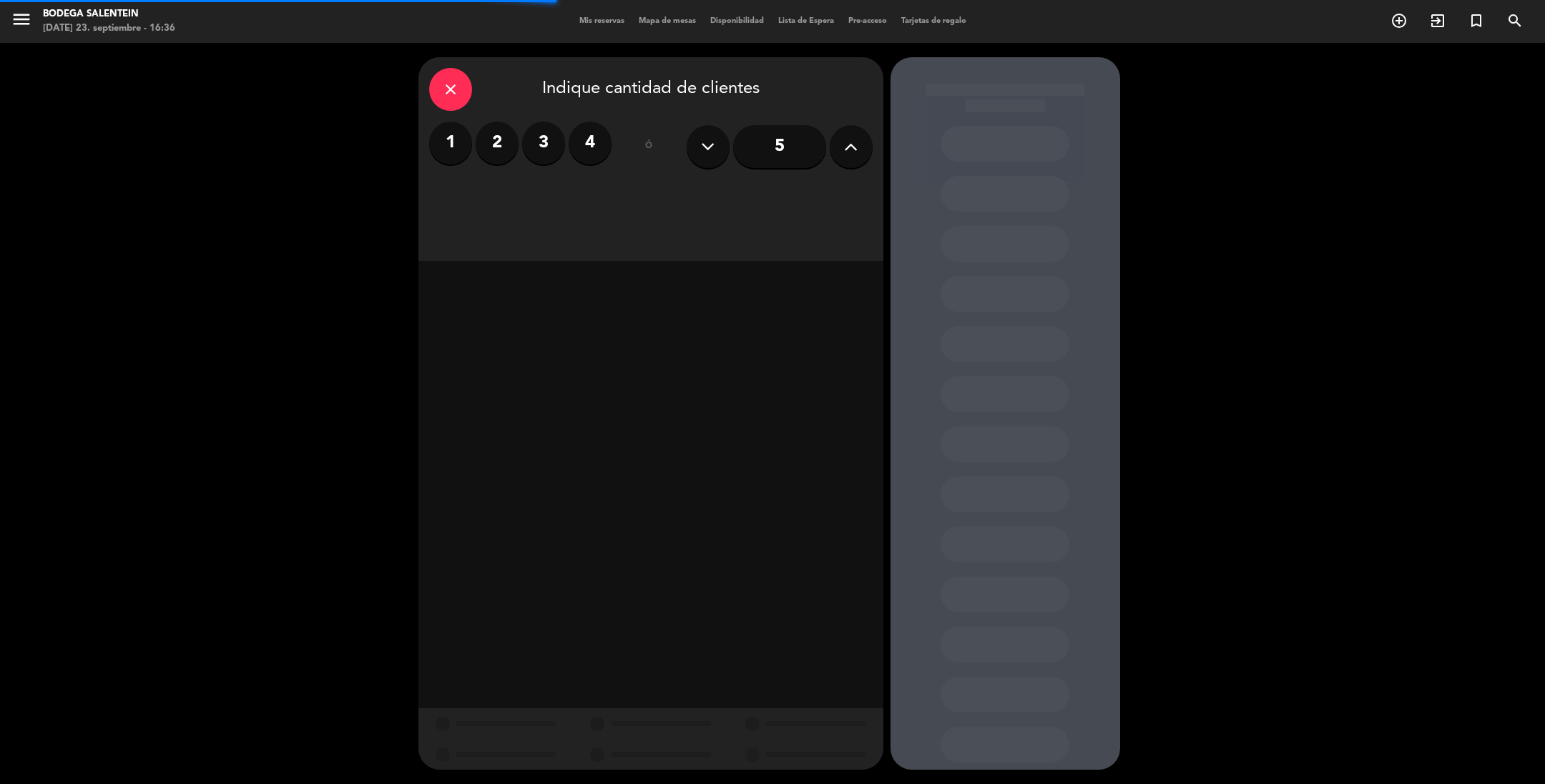
click at [499, 140] on label "2" at bounding box center [497, 143] width 43 height 43
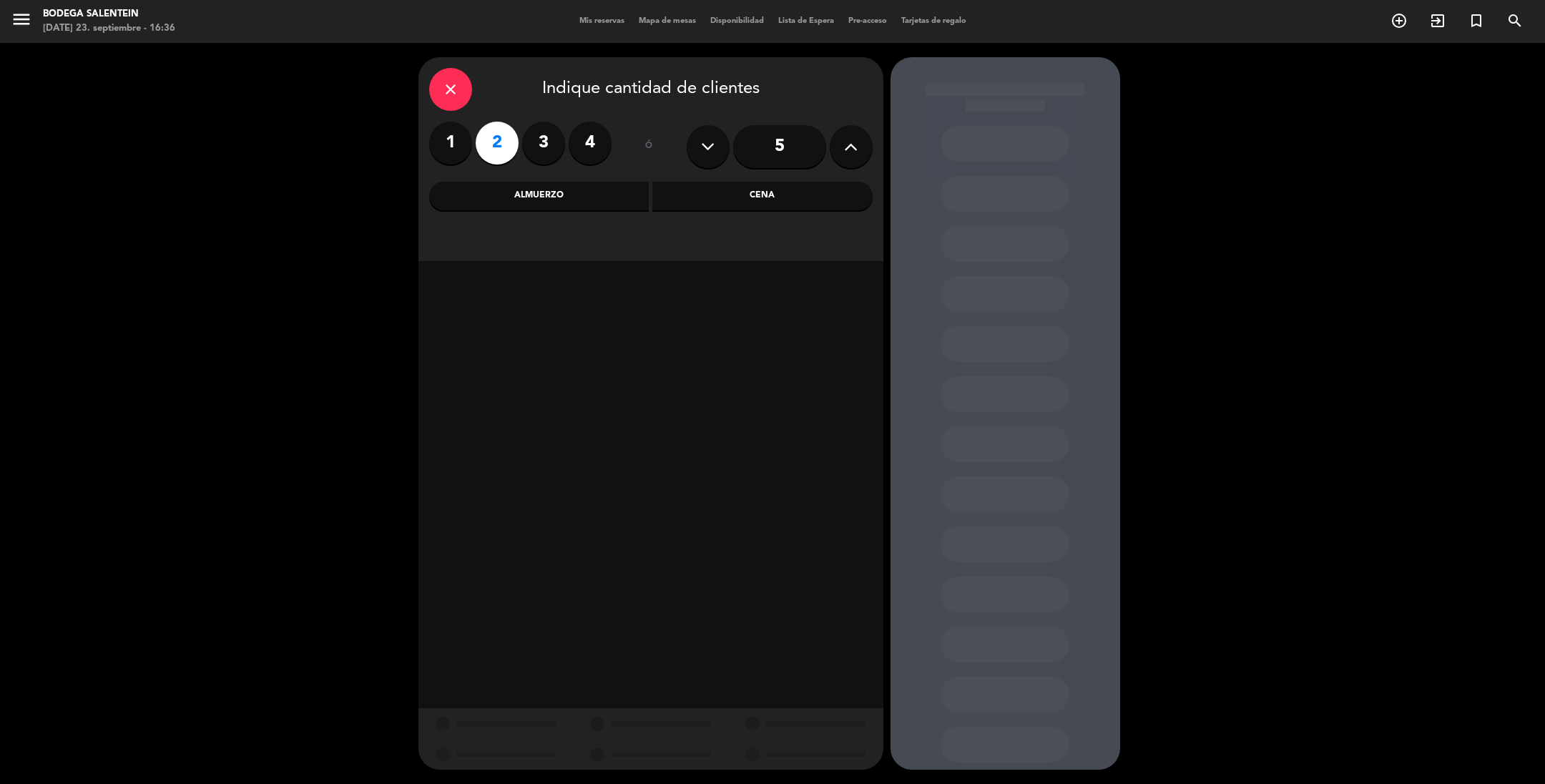
click at [535, 194] on div "Almuerzo" at bounding box center [540, 195] width 221 height 28
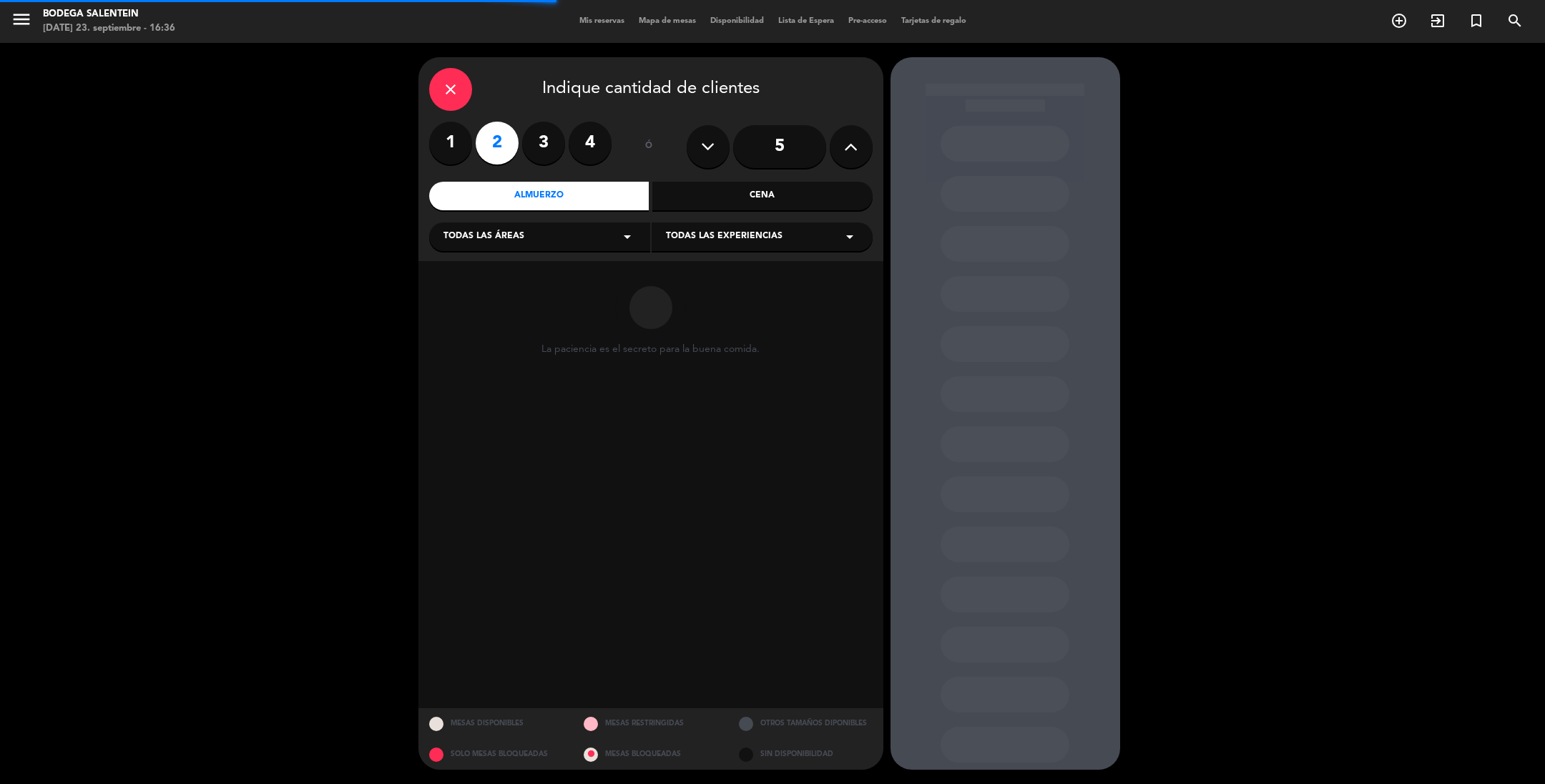
click at [684, 232] on span "Todas las experiencias" at bounding box center [724, 237] width 116 height 15
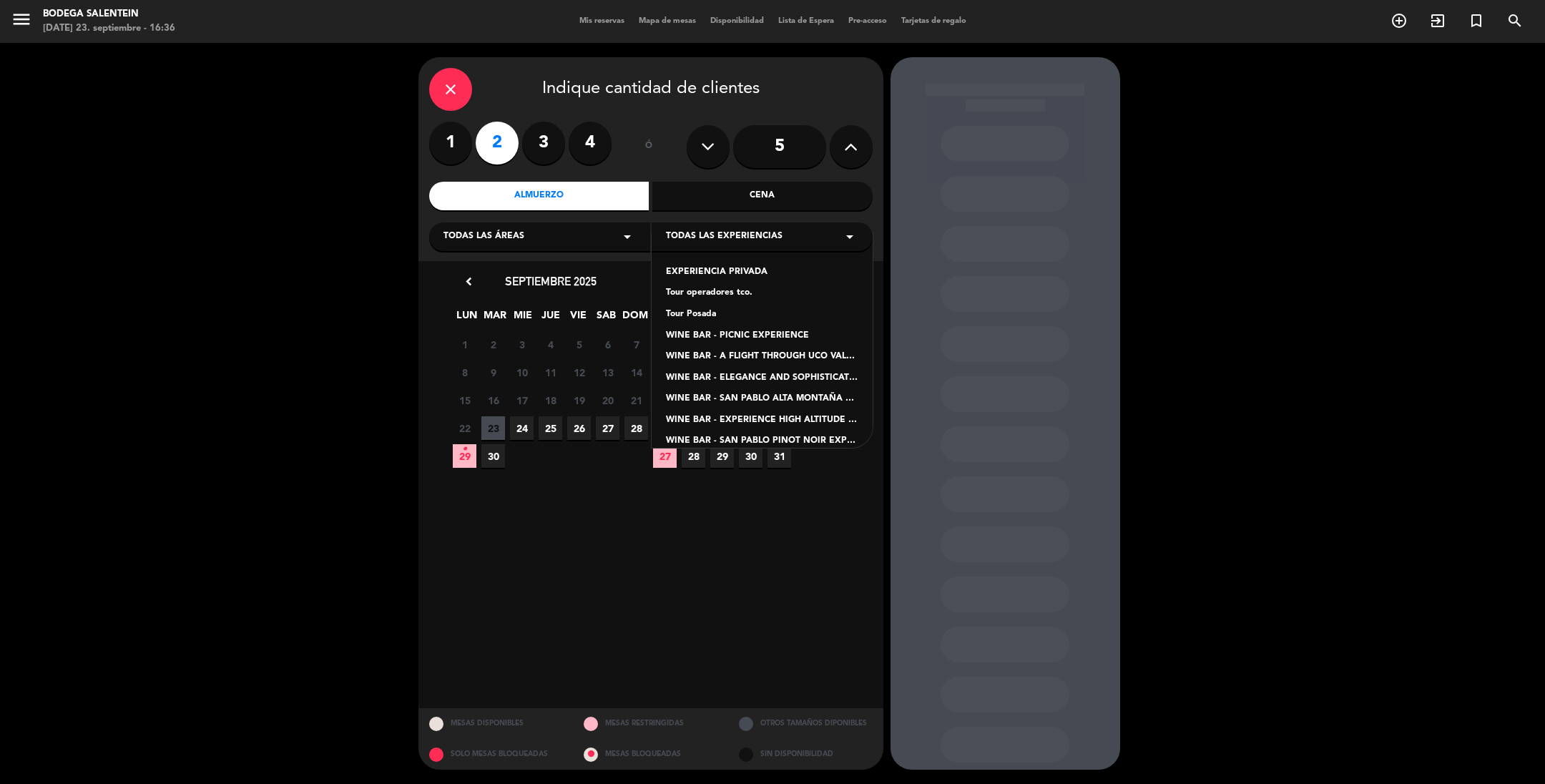
click at [694, 295] on div "Tour operadores tco." at bounding box center [762, 293] width 192 height 15
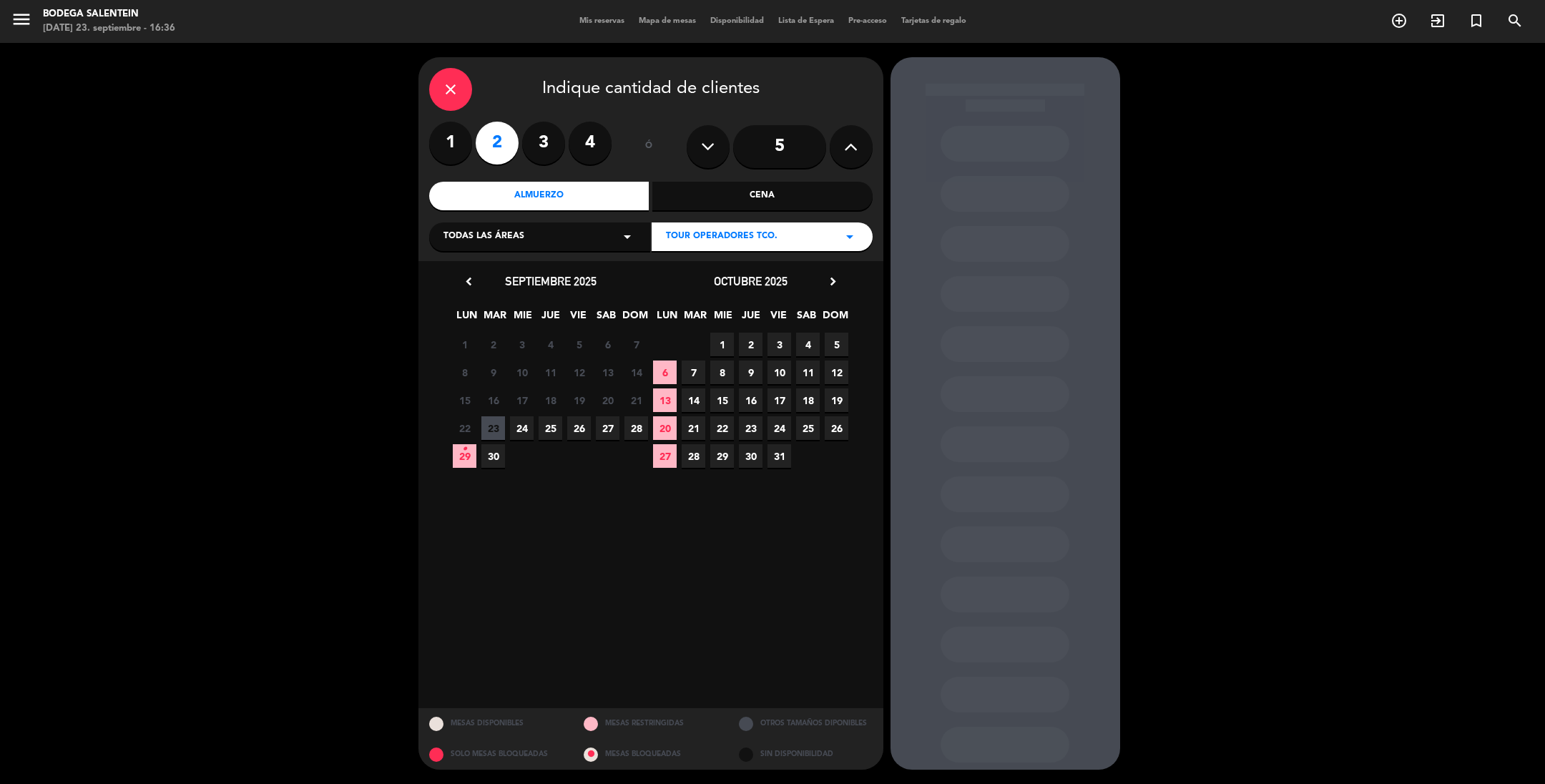
click at [833, 285] on icon "chevron_right" at bounding box center [833, 282] width 15 height 15
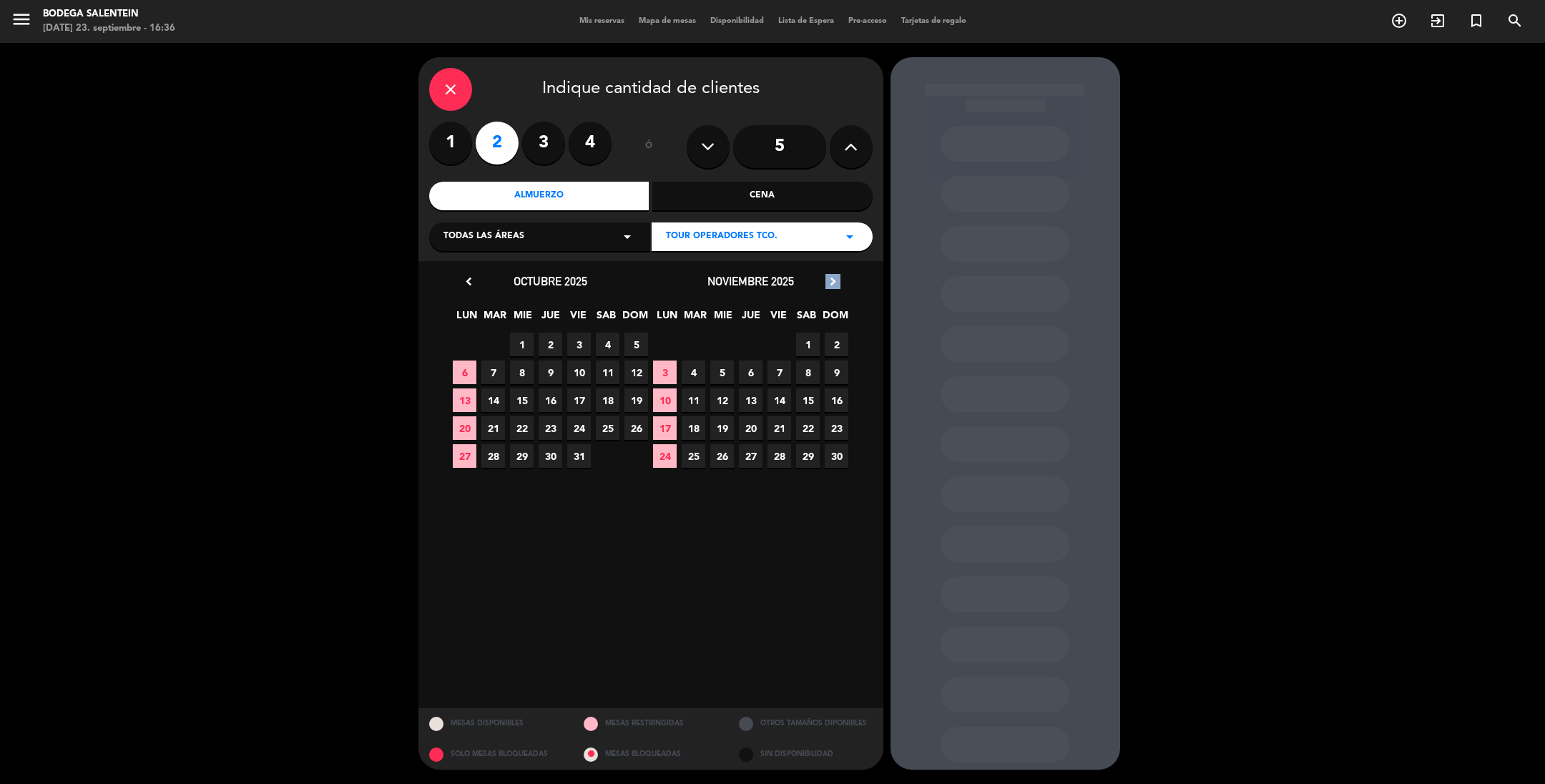
click at [833, 285] on icon "chevron_right" at bounding box center [833, 282] width 15 height 15
click at [661, 456] on span "22" at bounding box center [664, 456] width 24 height 24
click at [708, 242] on span "Tour operadores tco." at bounding box center [722, 237] width 112 height 15
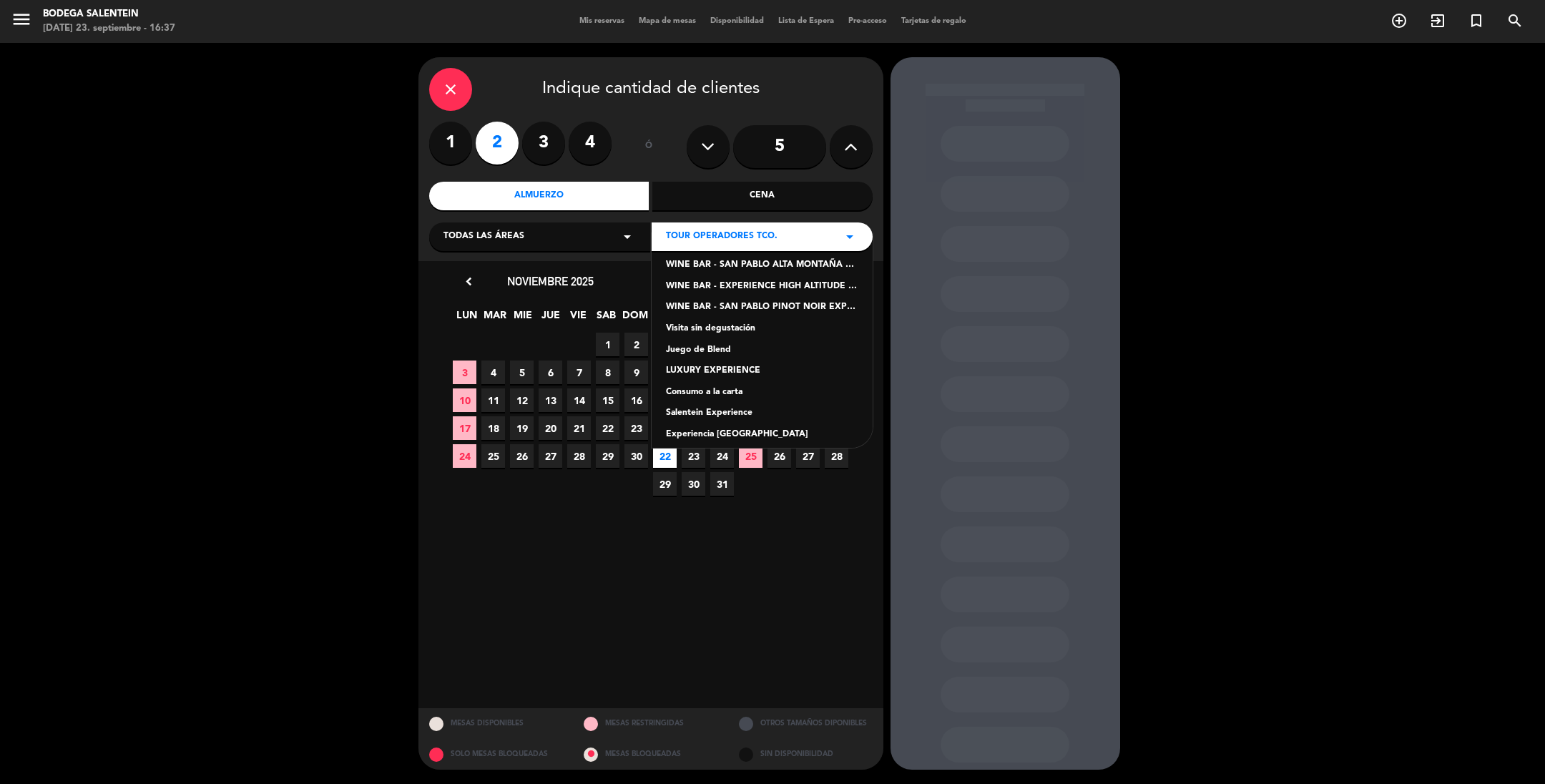
scroll to position [142, 0]
click at [709, 402] on div "Salentein Experience" at bounding box center [762, 405] width 192 height 15
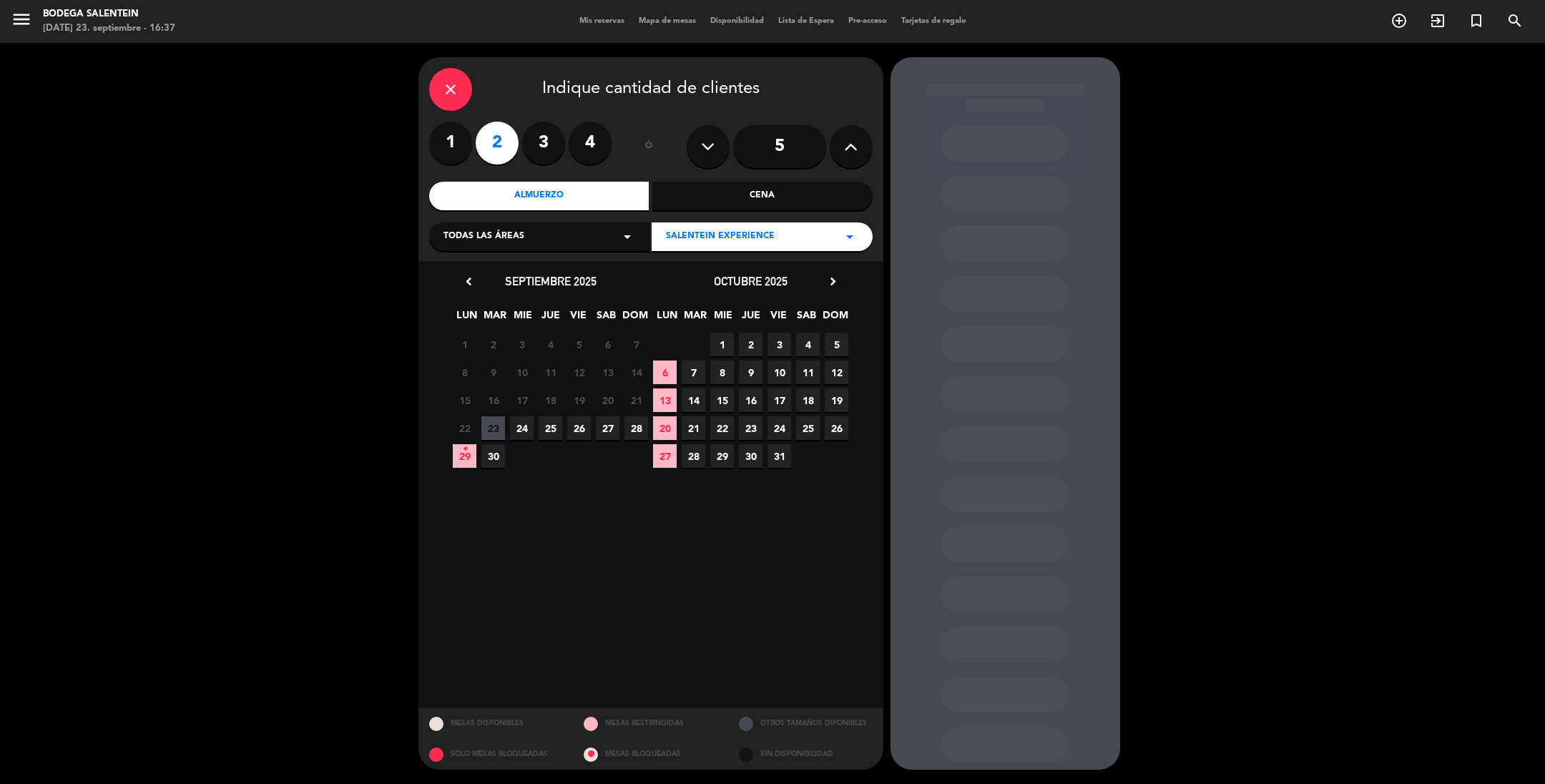
click at [832, 281] on icon "chevron_right" at bounding box center [833, 282] width 15 height 15
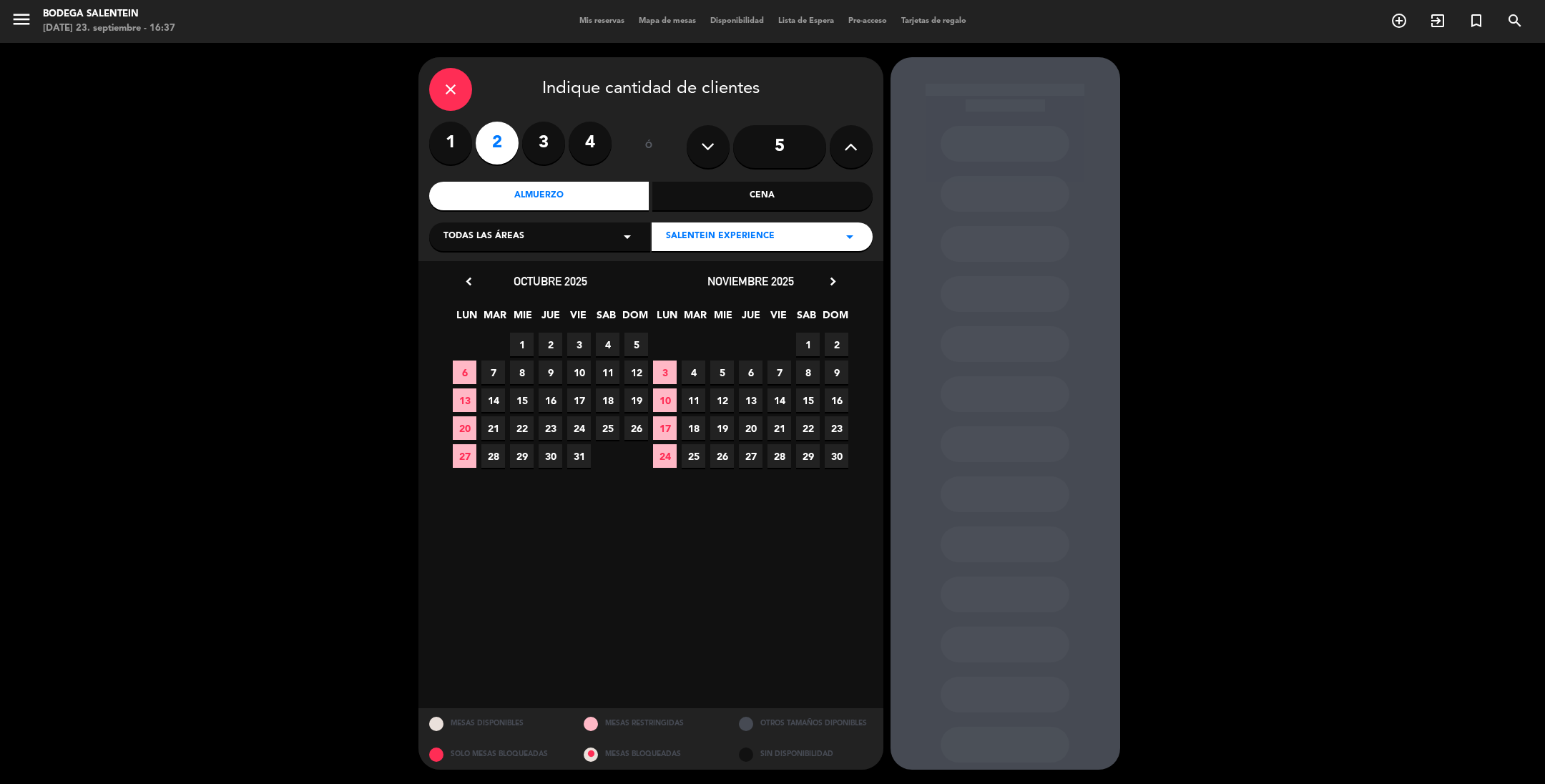
click at [832, 281] on icon "chevron_right" at bounding box center [833, 282] width 15 height 15
click at [664, 459] on span "22" at bounding box center [664, 456] width 24 height 24
click at [697, 430] on span "16" at bounding box center [694, 428] width 24 height 24
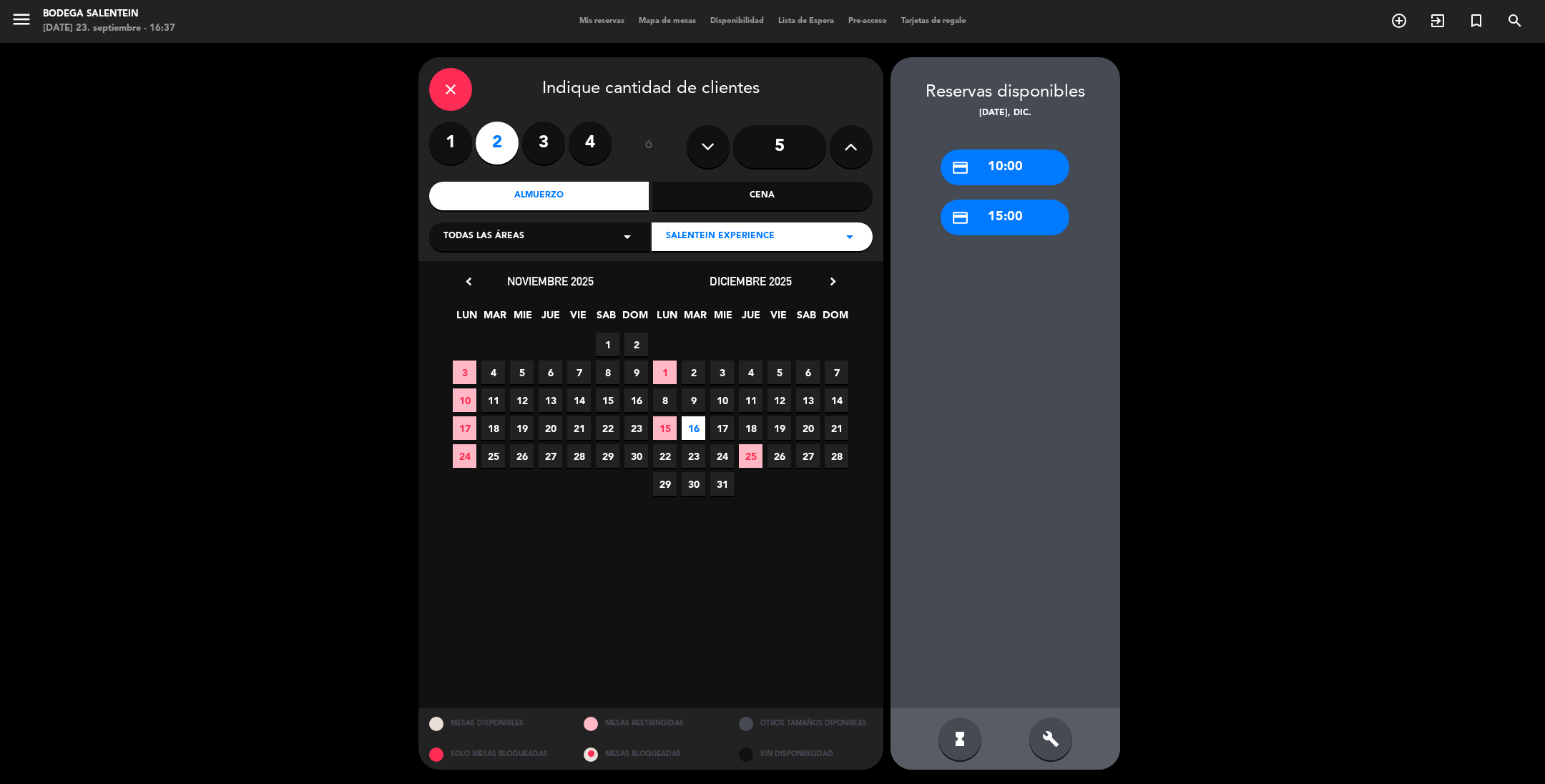
click at [668, 481] on span "29" at bounding box center [664, 484] width 24 height 24
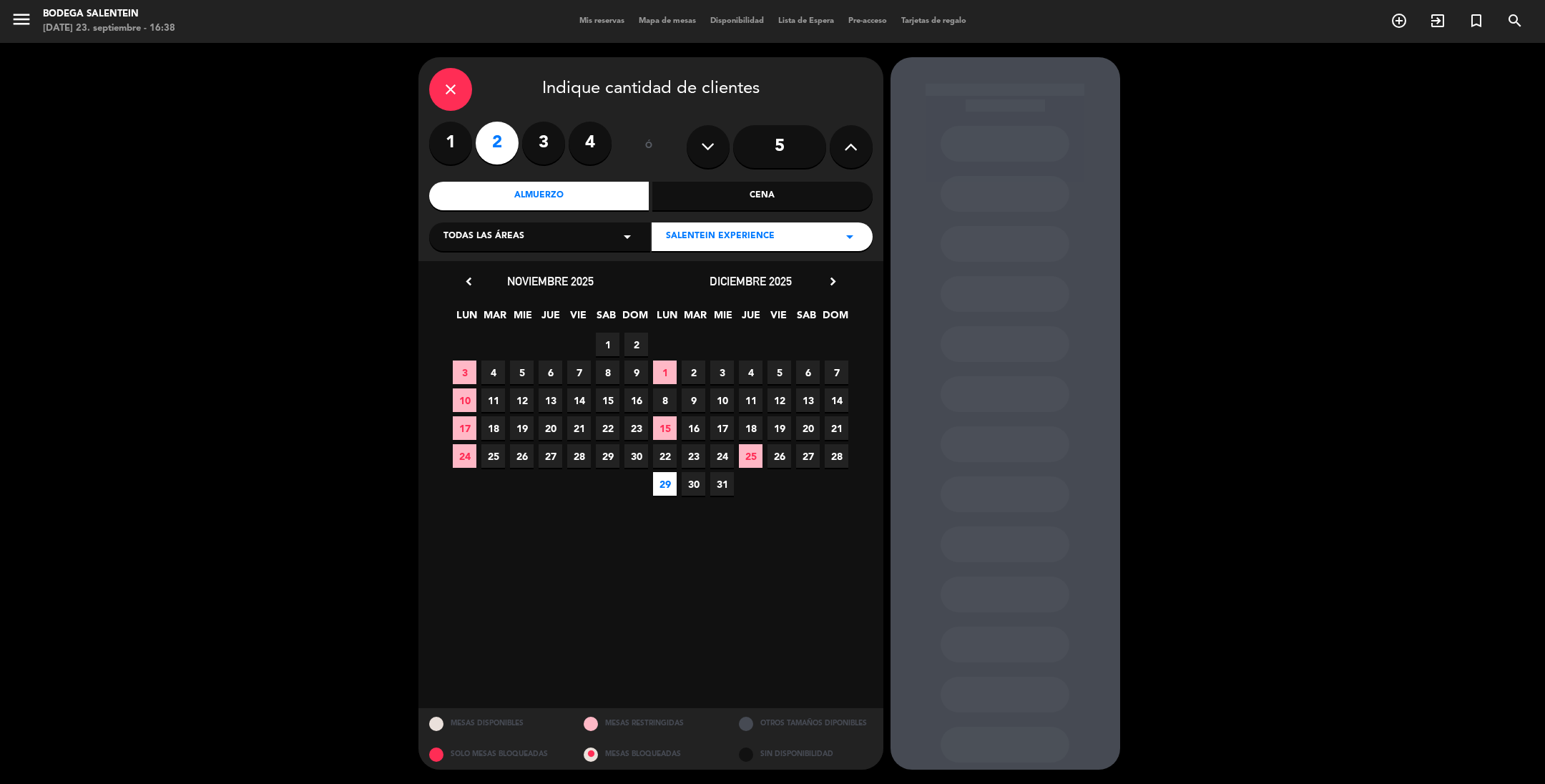
click at [664, 455] on span "22" at bounding box center [664, 456] width 24 height 24
click at [694, 451] on span "23" at bounding box center [694, 456] width 24 height 24
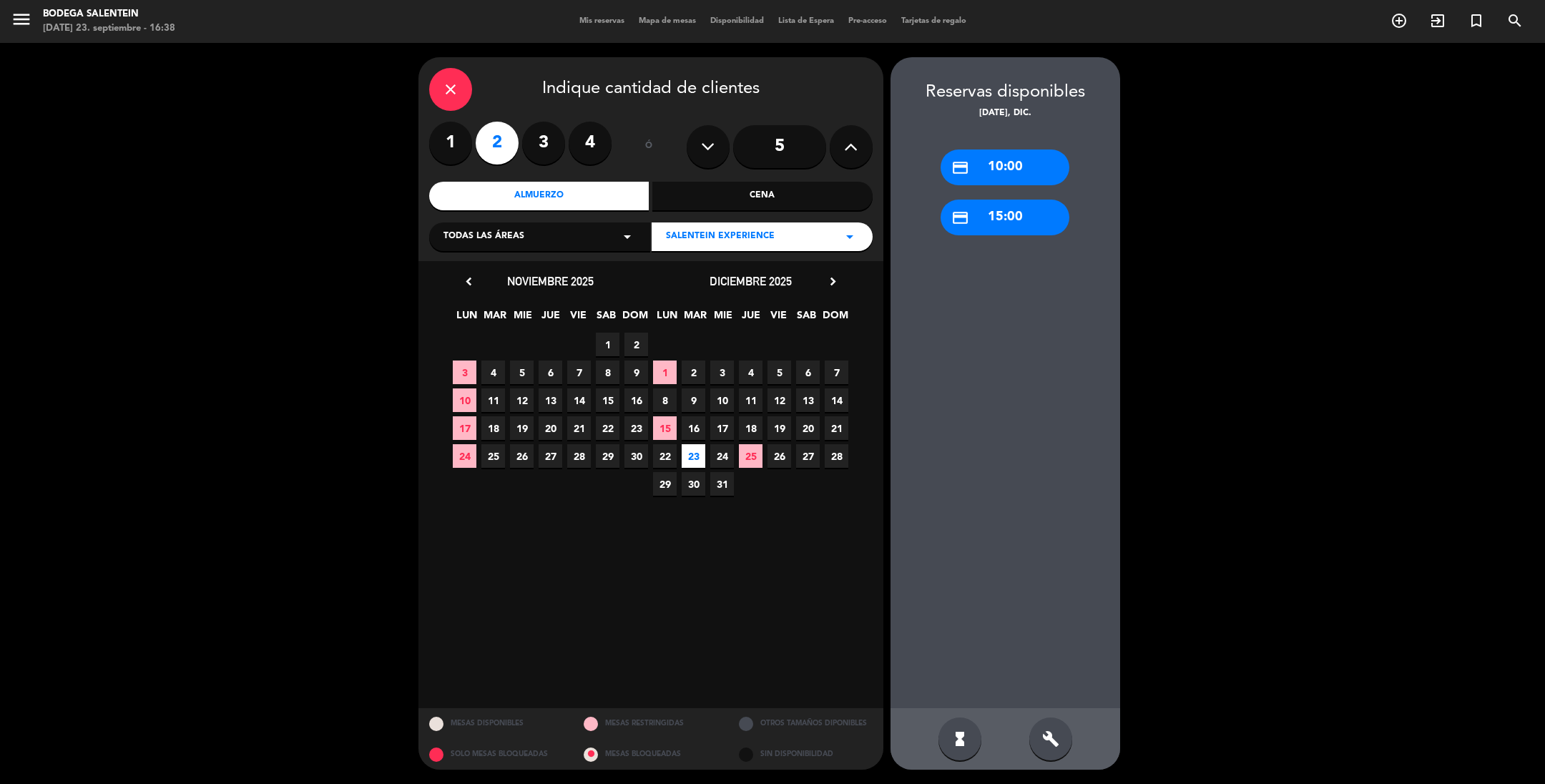
click at [663, 481] on span "29" at bounding box center [664, 484] width 24 height 24
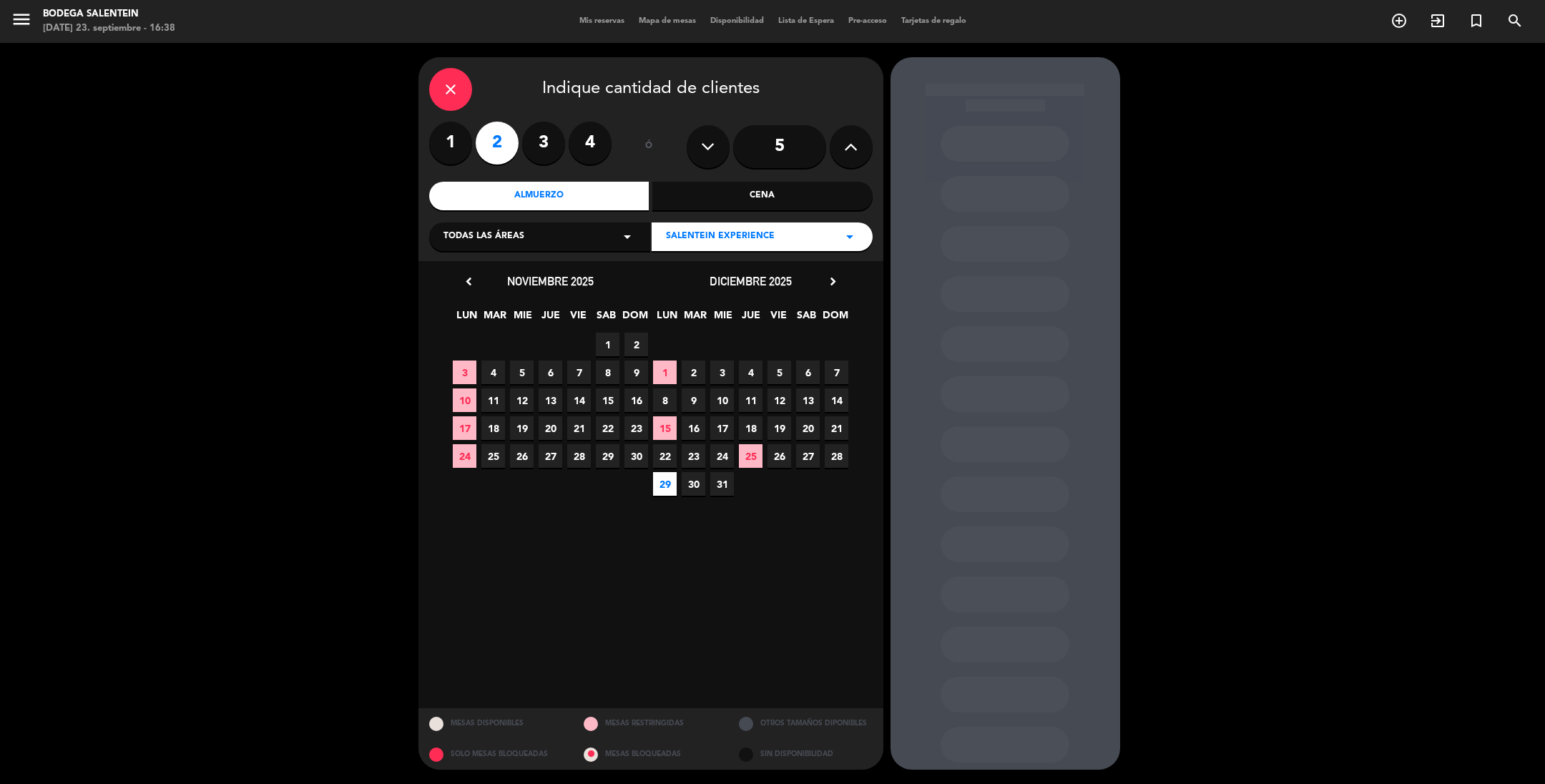
click at [668, 456] on span "22" at bounding box center [664, 456] width 24 height 24
click at [446, 80] on div "close" at bounding box center [451, 90] width 43 height 43
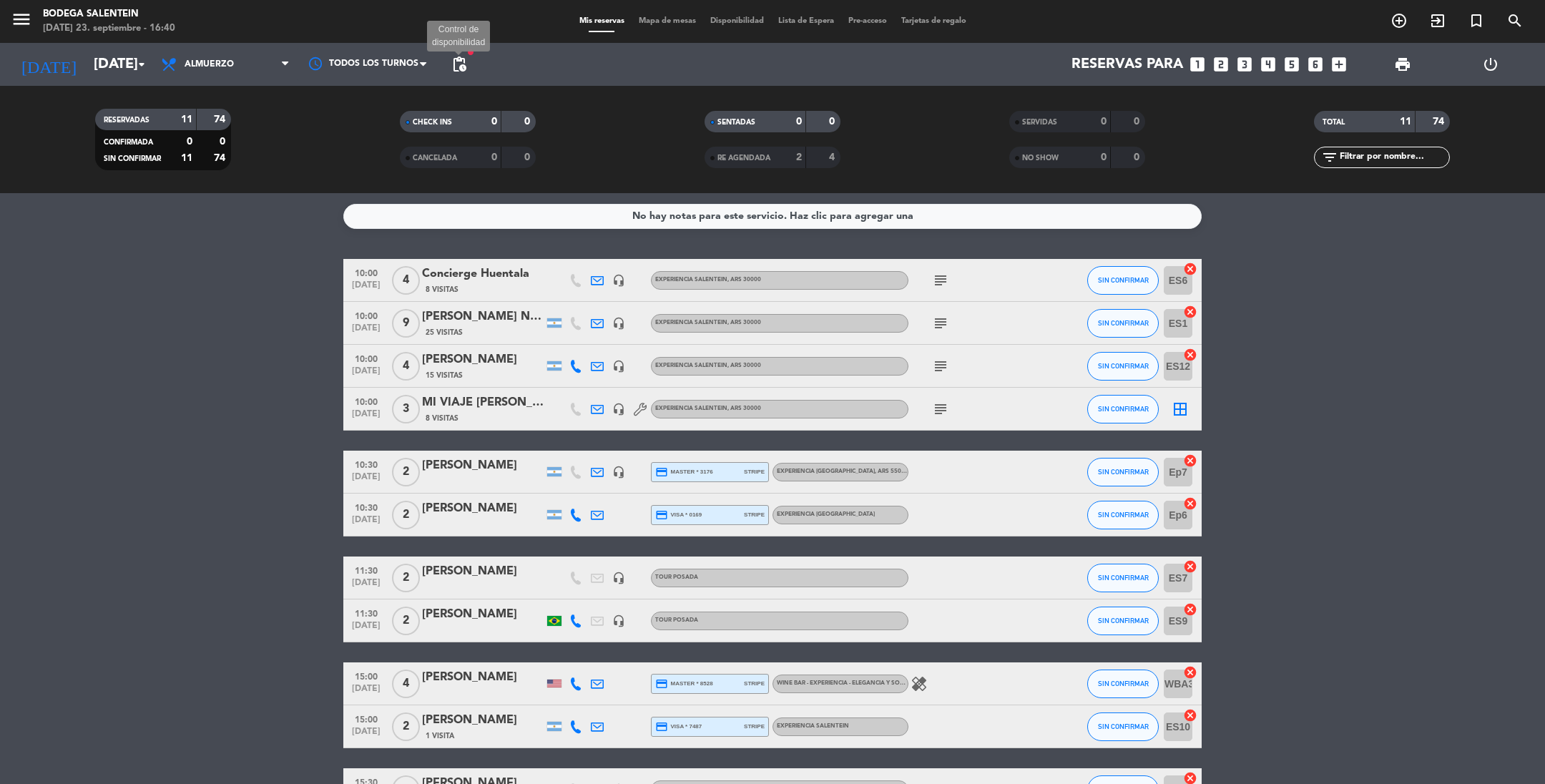
click at [456, 63] on span "pending_actions" at bounding box center [459, 64] width 17 height 17
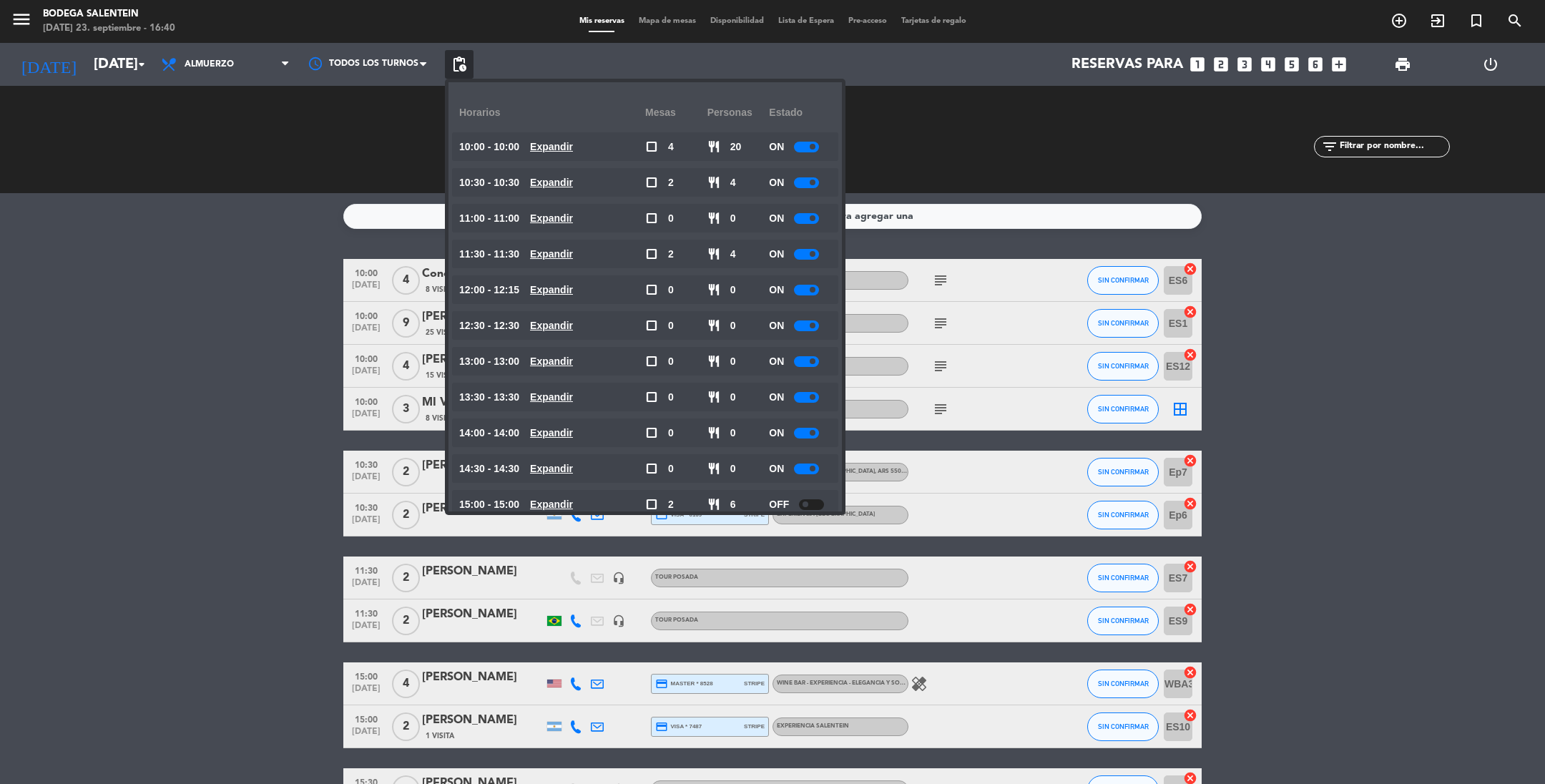
click at [241, 305] on bookings-row "10:00 [DATE] 4 Concierge Huentala 8 Visitas headset_mic Experiencia Salentein ,…" at bounding box center [772, 535] width 1545 height 553
